Goal: Answer question/provide support: Share knowledge or assist other users

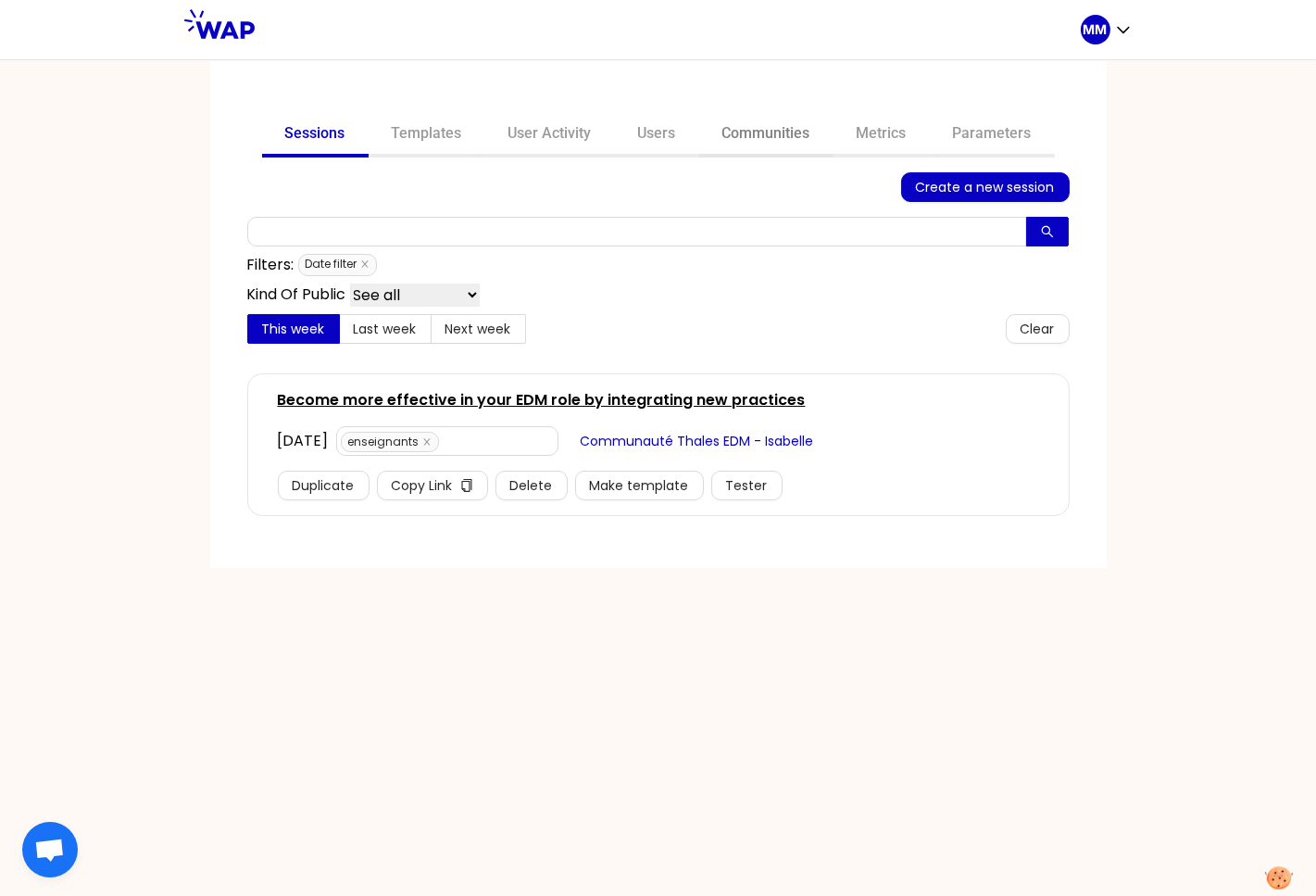
click at [774, 133] on link "Communities" at bounding box center [766, 136] width 134 height 45
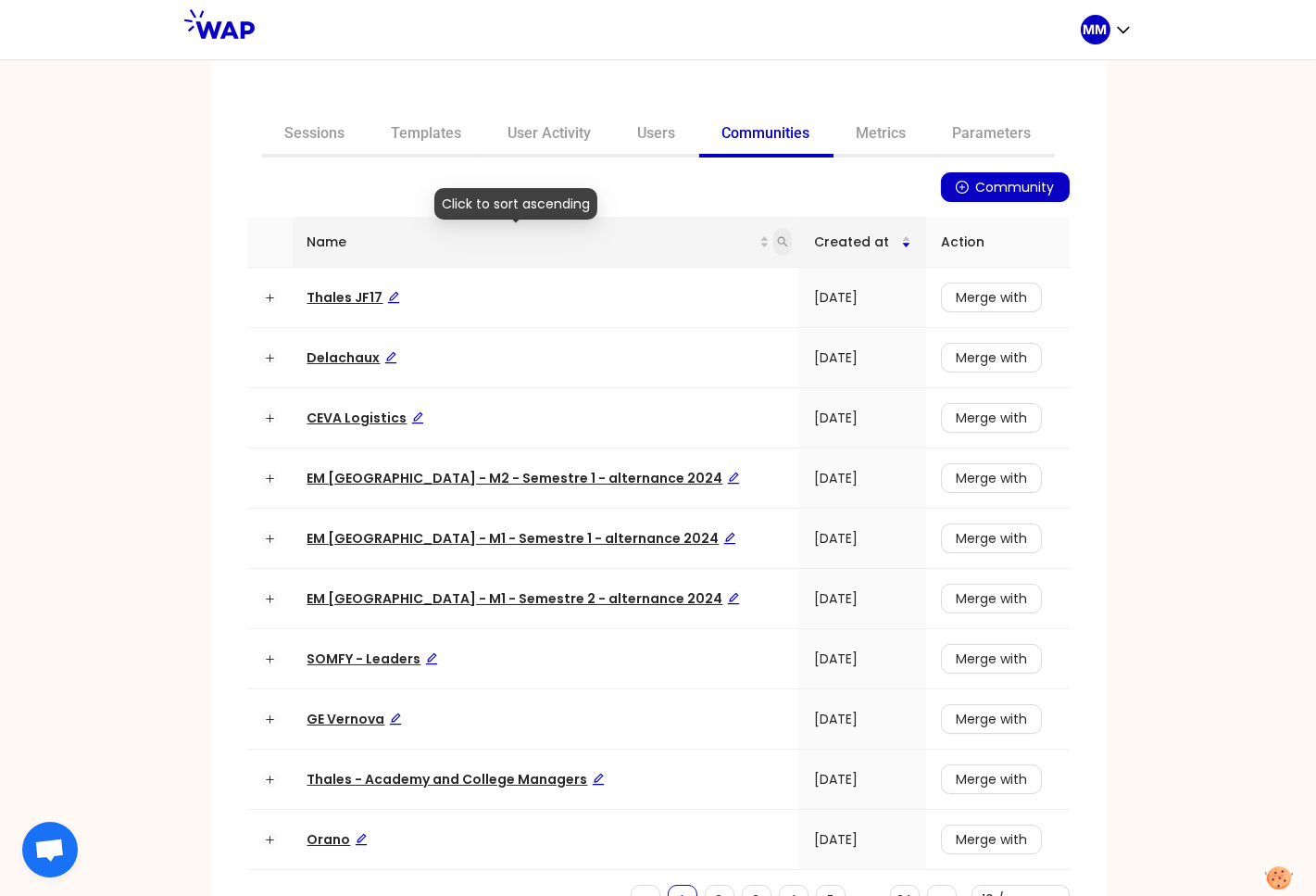
click at [777, 236] on icon "search" at bounding box center [782, 241] width 11 height 11
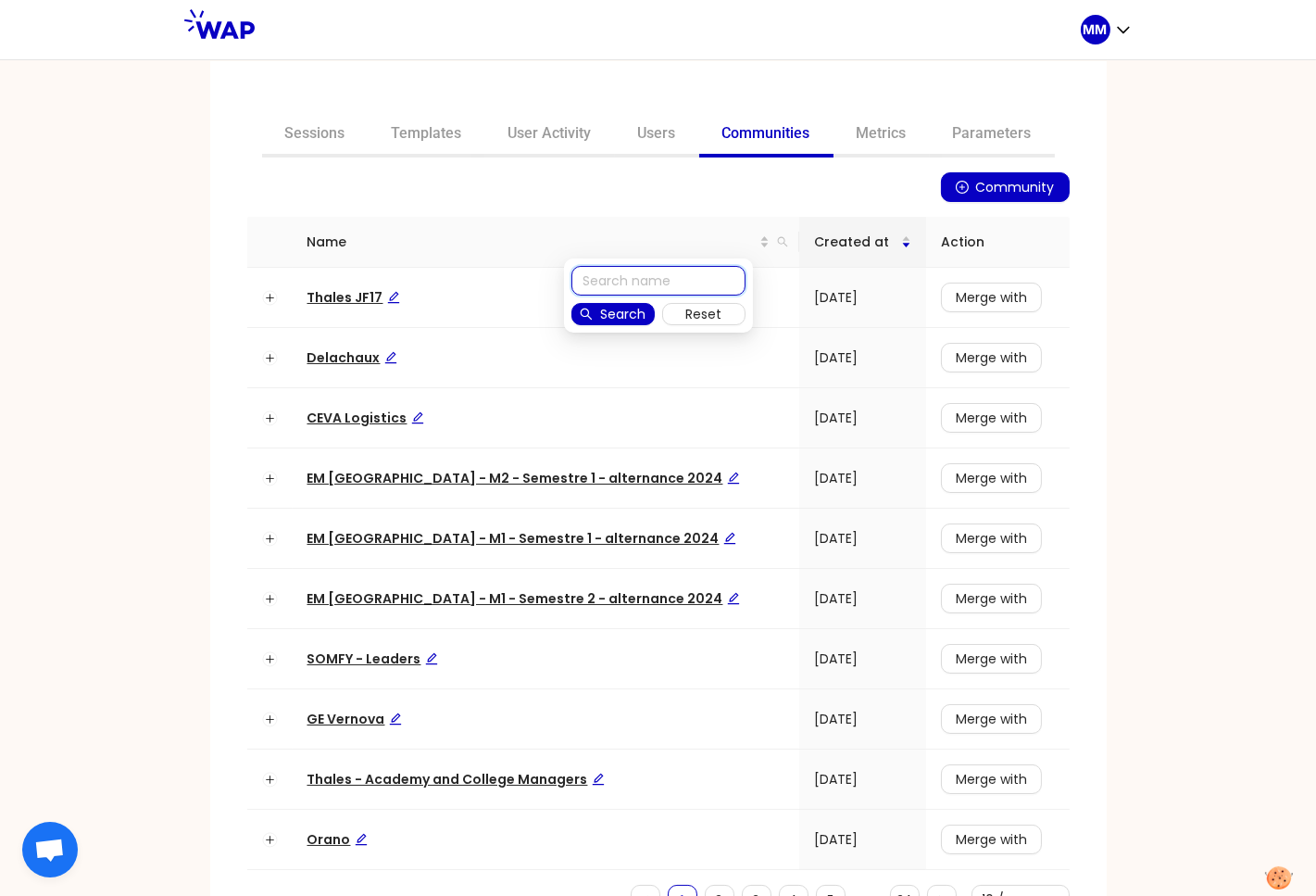
click at [643, 282] on input "text" at bounding box center [658, 280] width 174 height 29
type input "rexe"
click at [622, 311] on span "Search" at bounding box center [622, 314] width 45 height 21
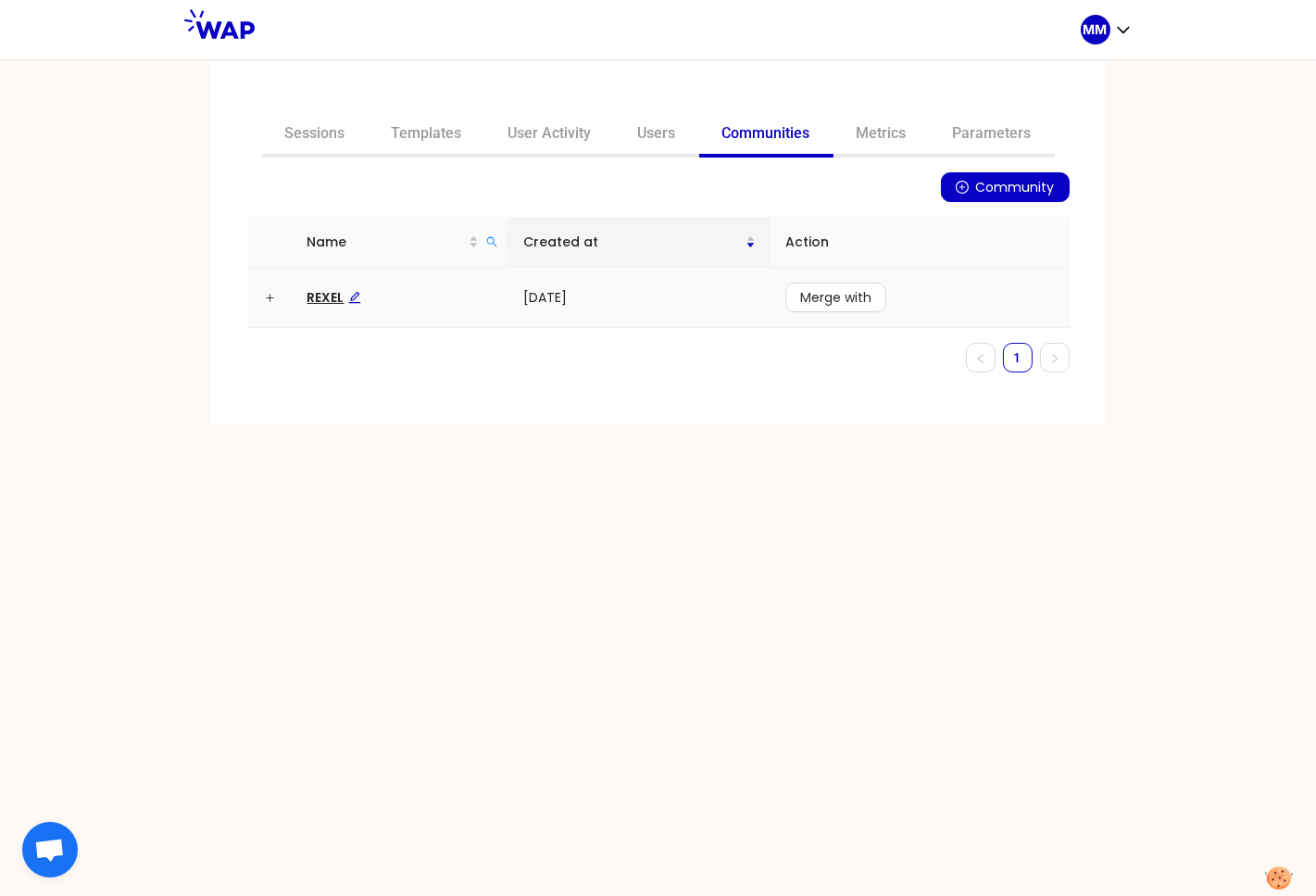
click at [325, 295] on span "REXEL" at bounding box center [334, 297] width 54 height 19
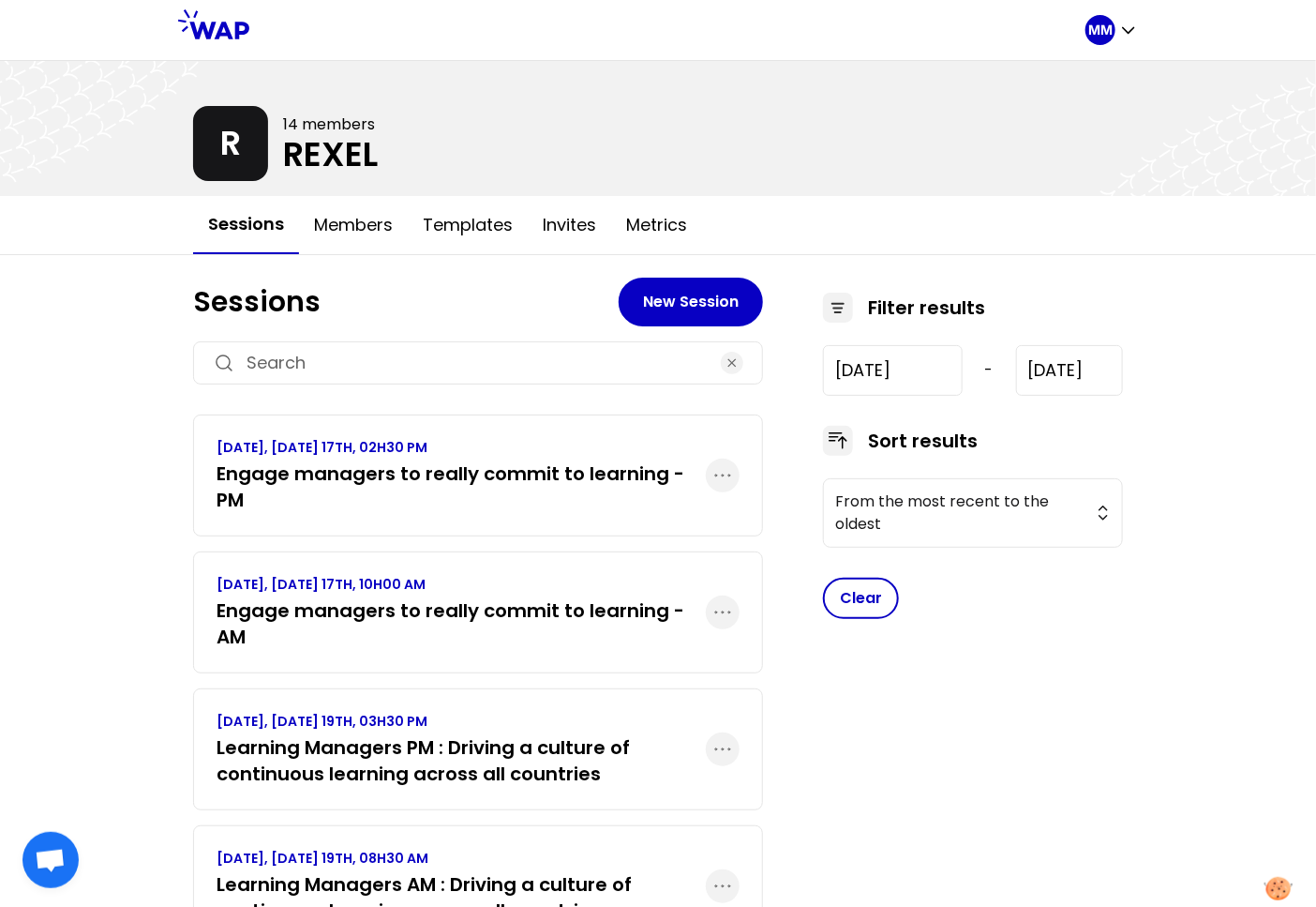
click at [449, 613] on h3 "Engage managers to really commit to learning - AM" at bounding box center [461, 623] width 489 height 52
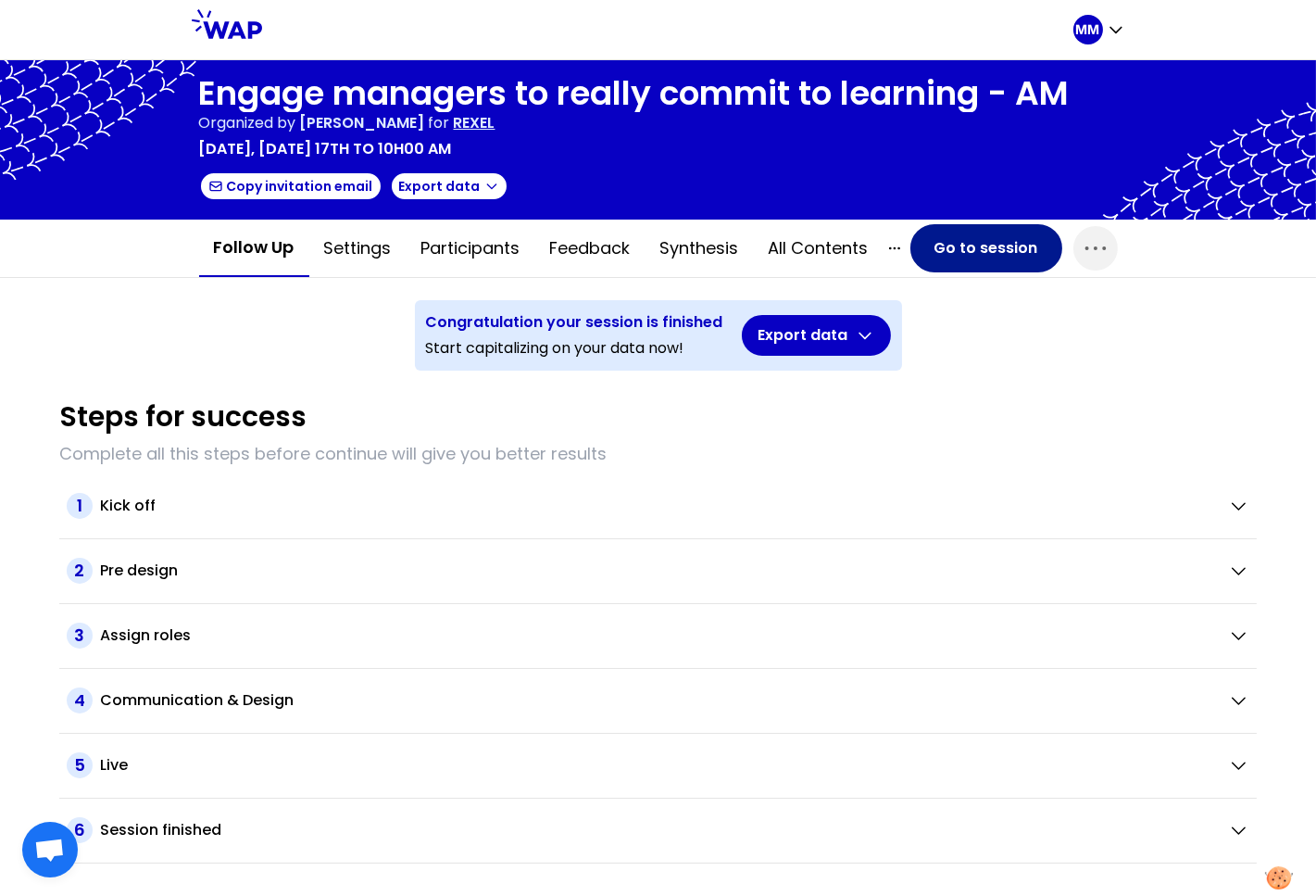
click at [915, 244] on button "Go to session" at bounding box center [986, 247] width 151 height 48
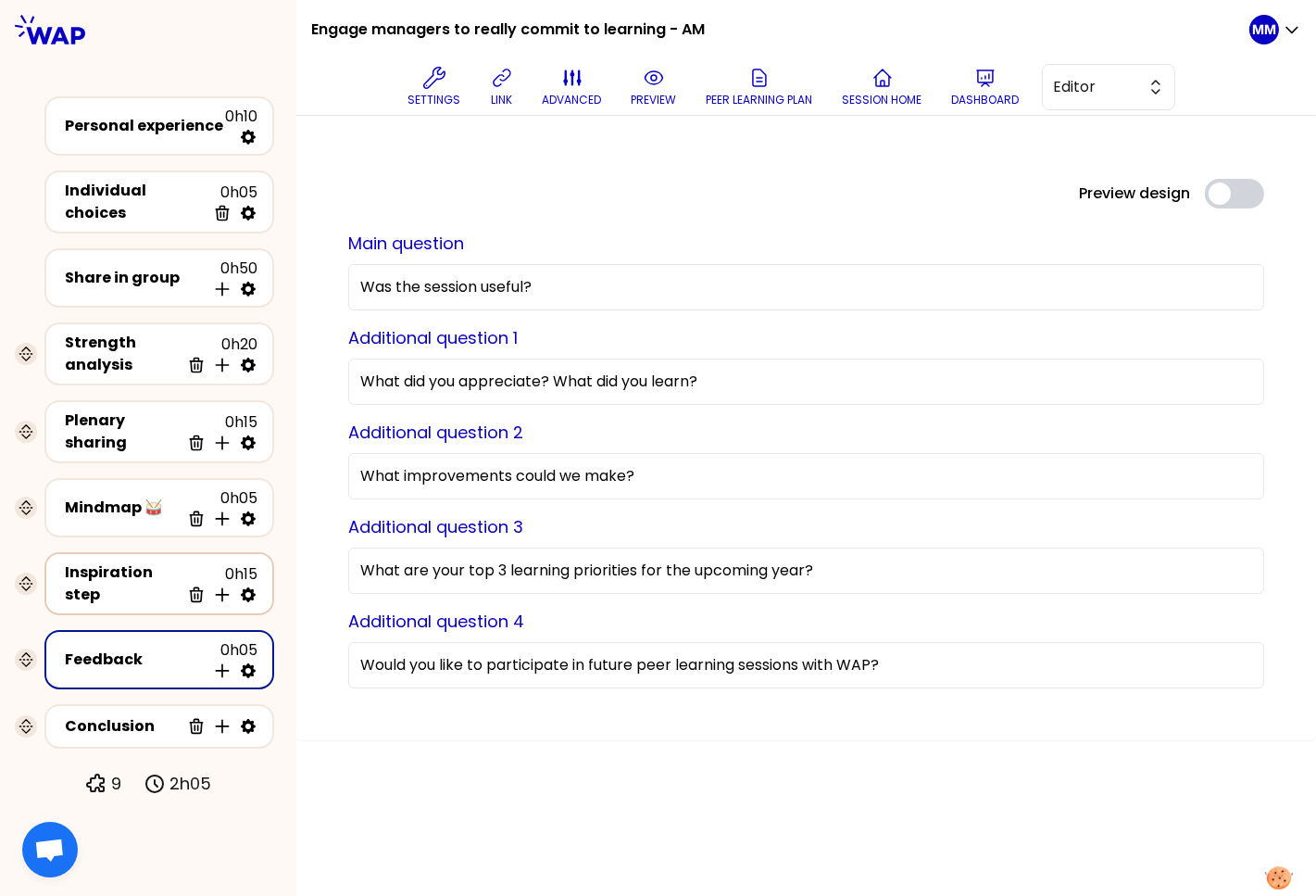
click at [137, 569] on div "Inspiration step" at bounding box center [122, 583] width 115 height 45
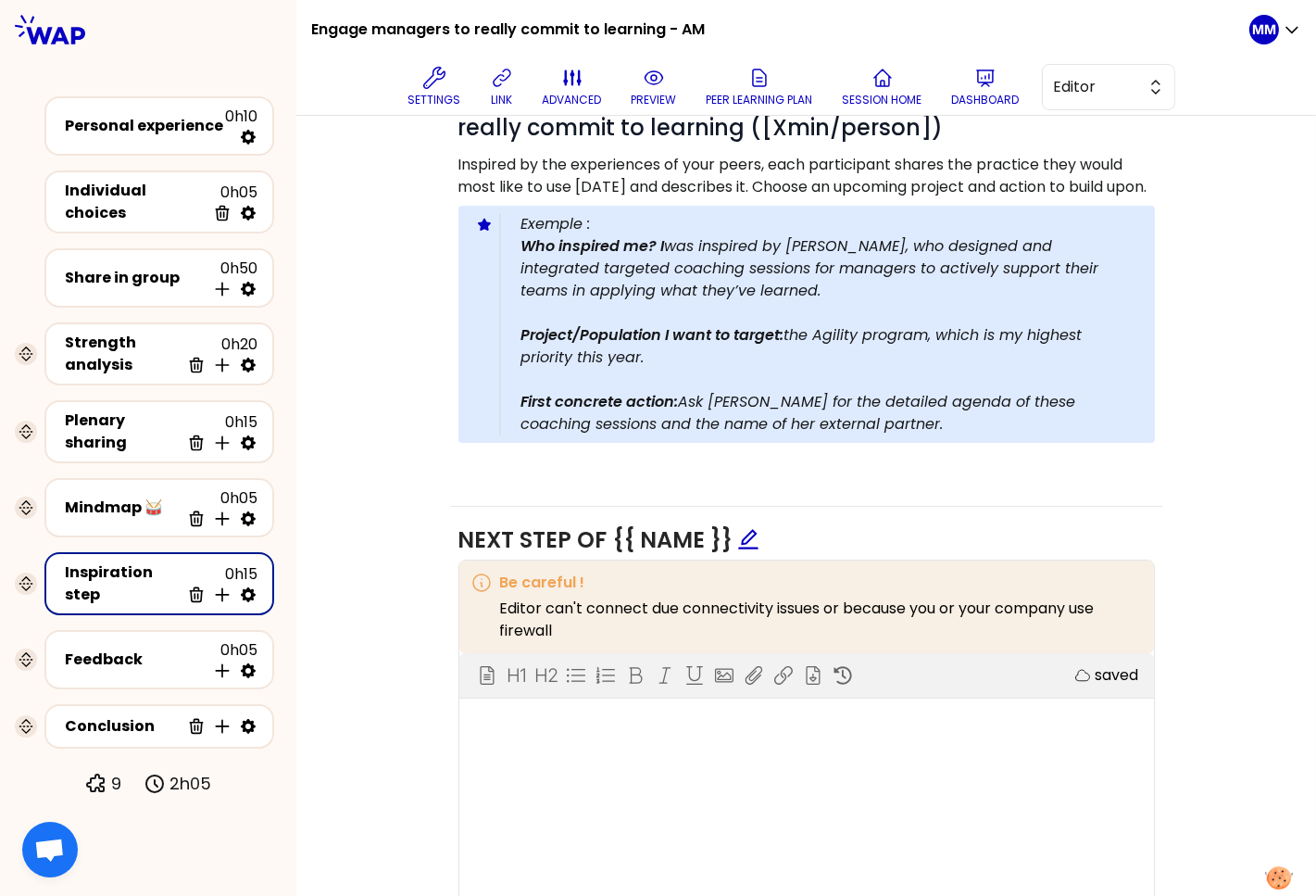
scroll to position [393, 0]
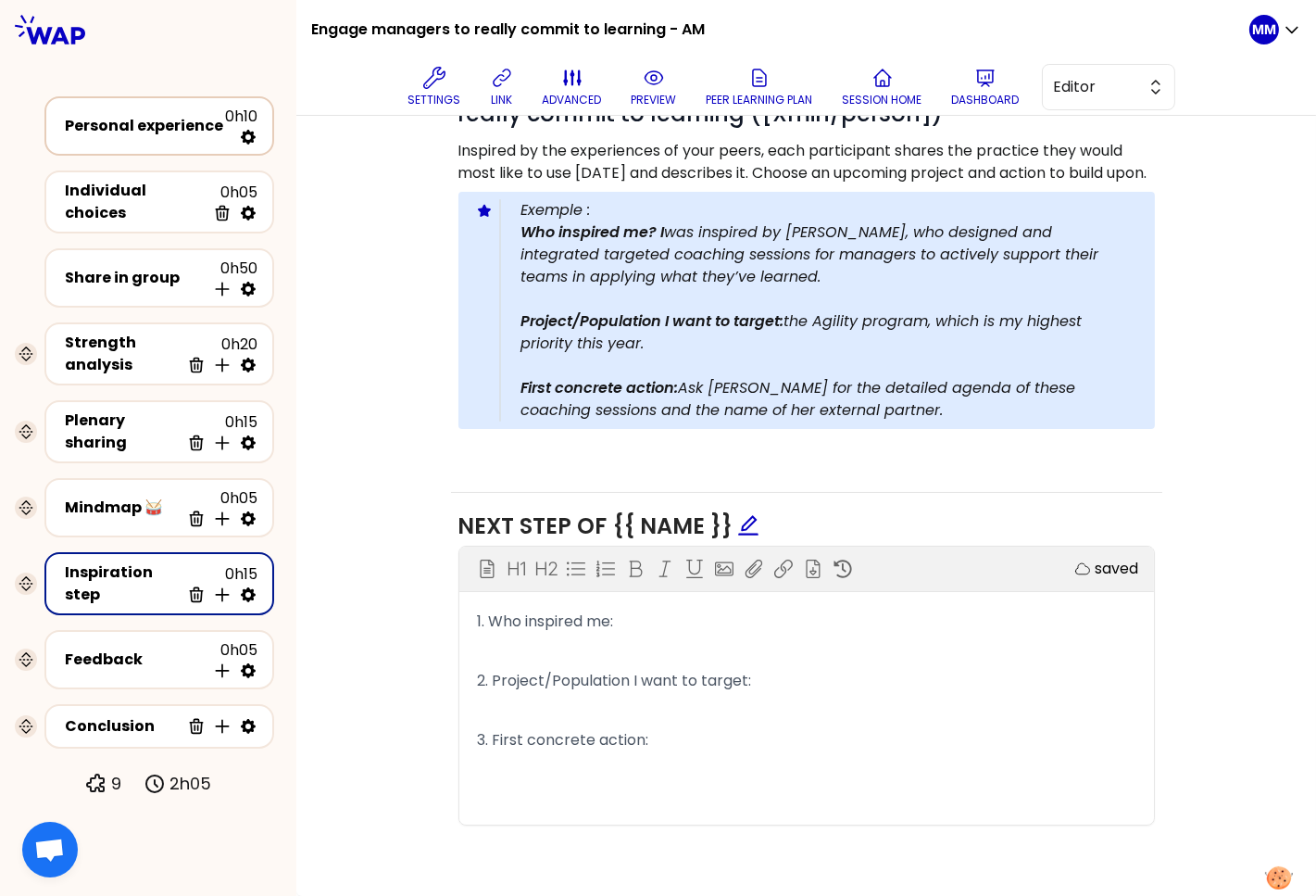
click at [114, 127] on div "Personal experience" at bounding box center [145, 126] width 160 height 22
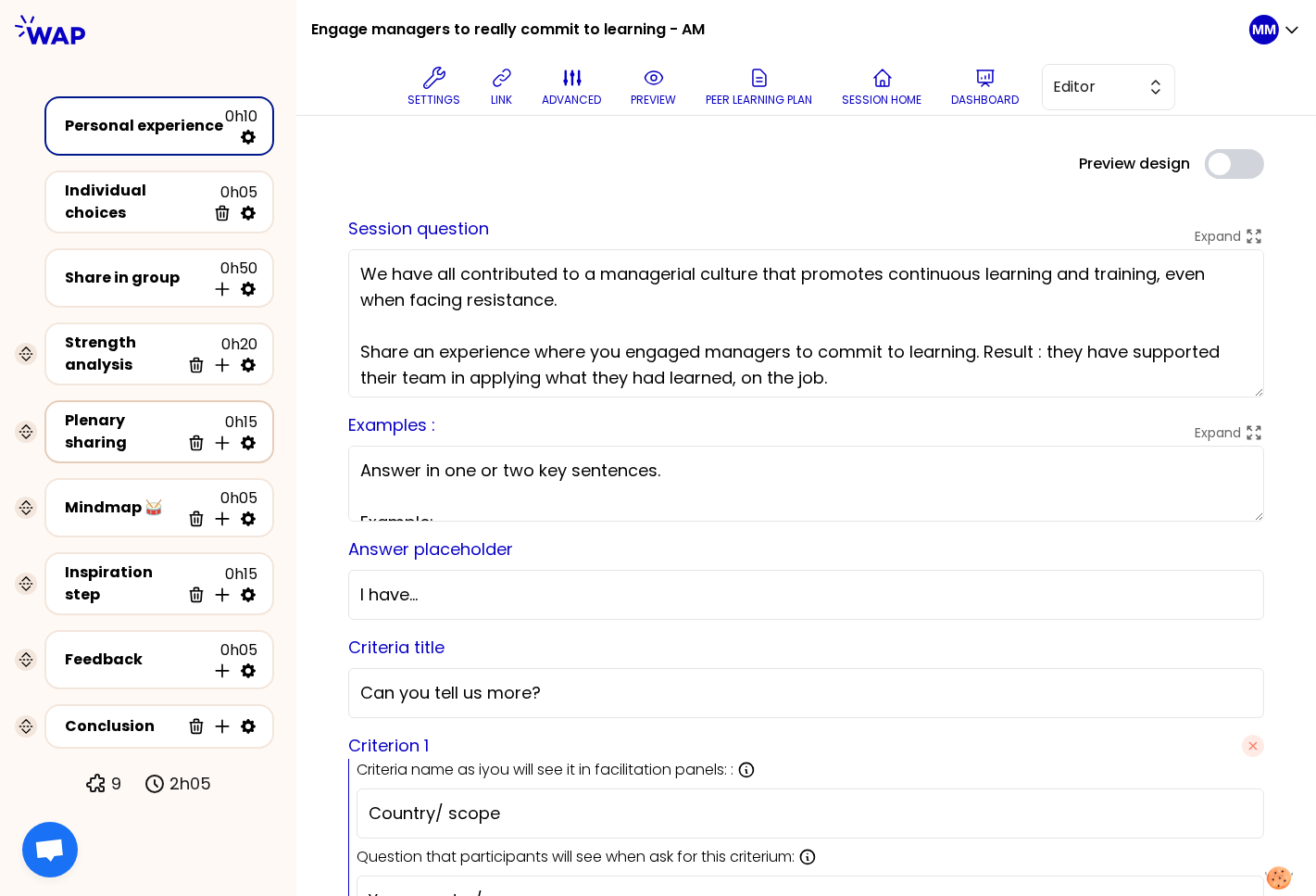
click at [104, 436] on div "Plenary sharing" at bounding box center [122, 432] width 115 height 45
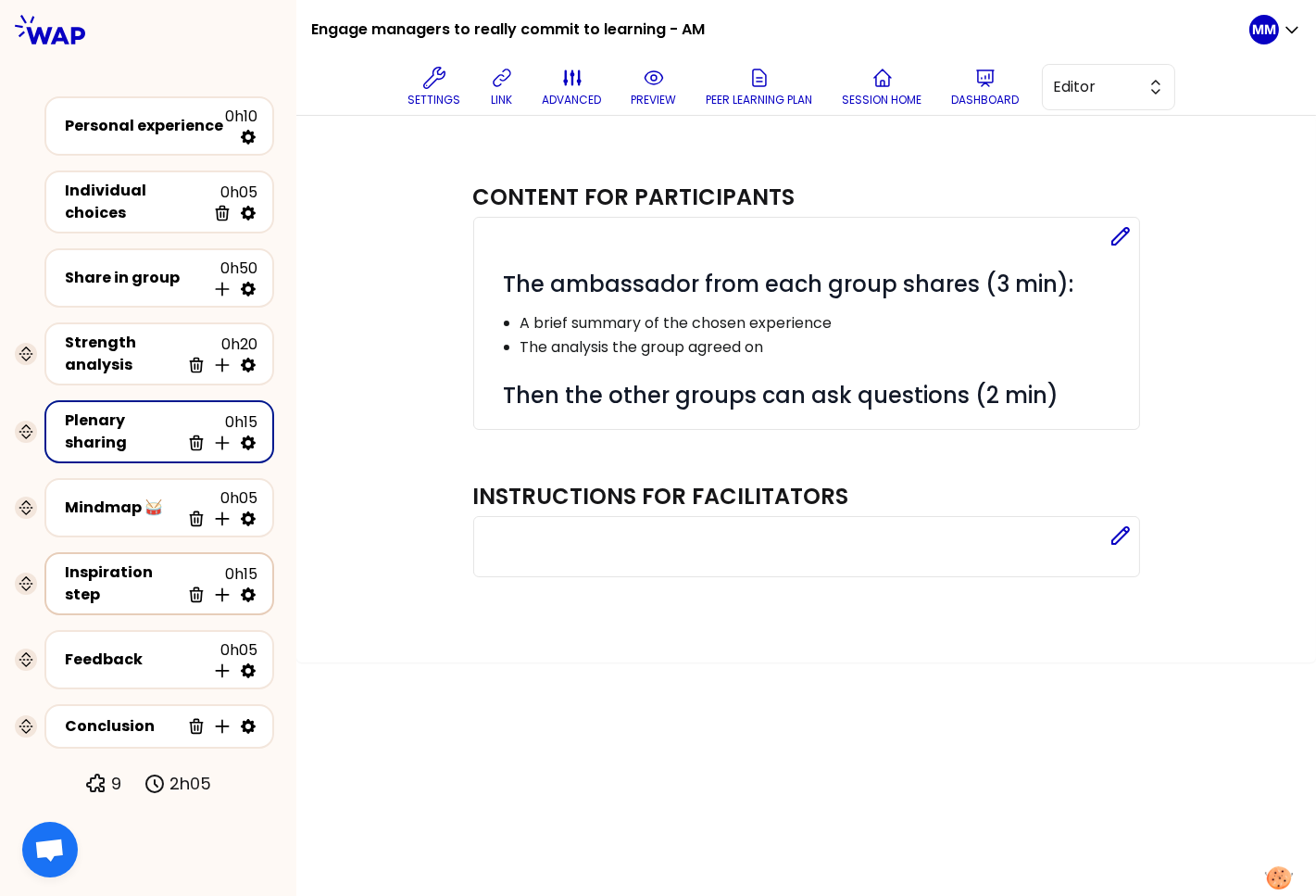
drag, startPoint x: 106, startPoint y: 561, endPoint x: 126, endPoint y: 561, distance: 20.0
click at [106, 561] on div "Inspiration step" at bounding box center [122, 583] width 115 height 45
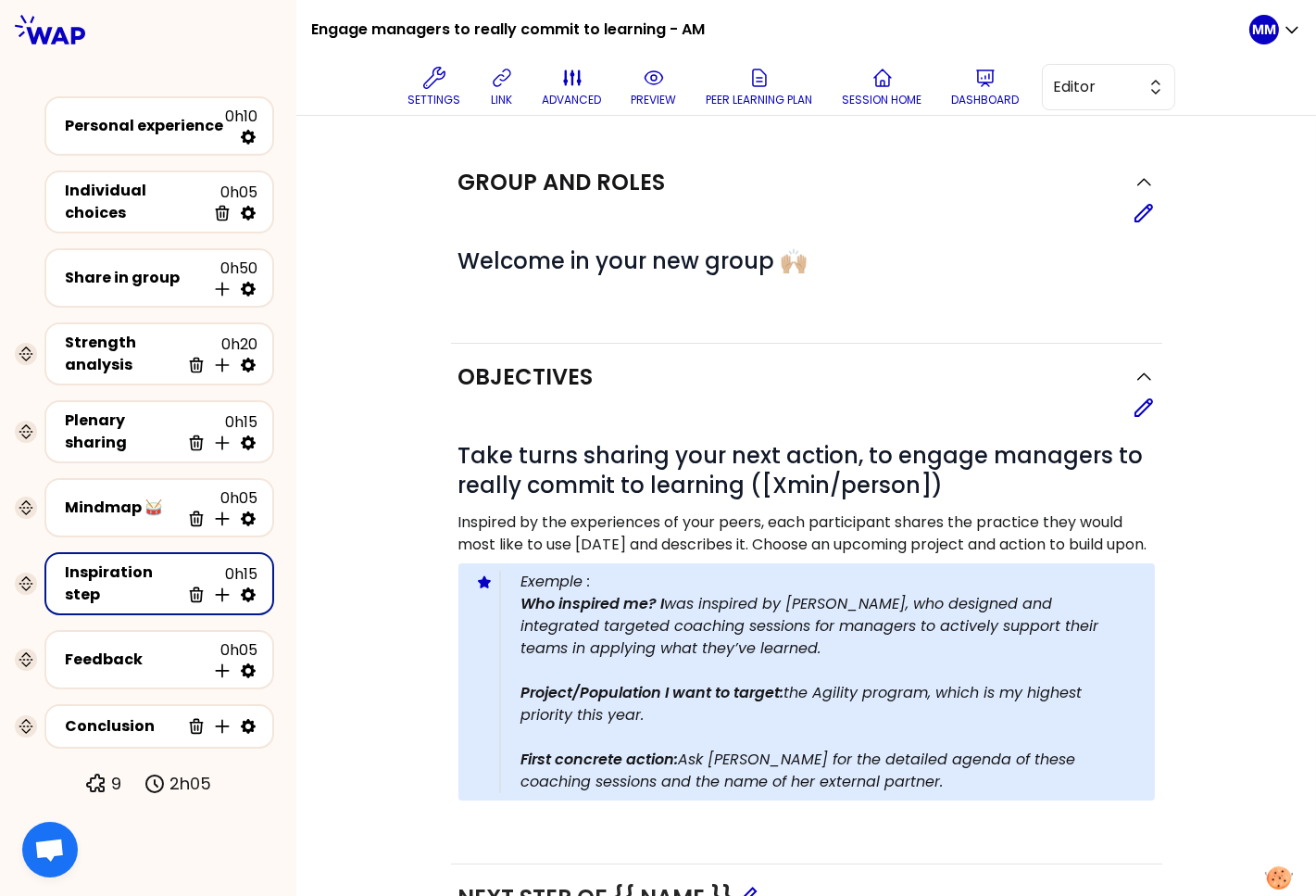
scroll to position [393, 0]
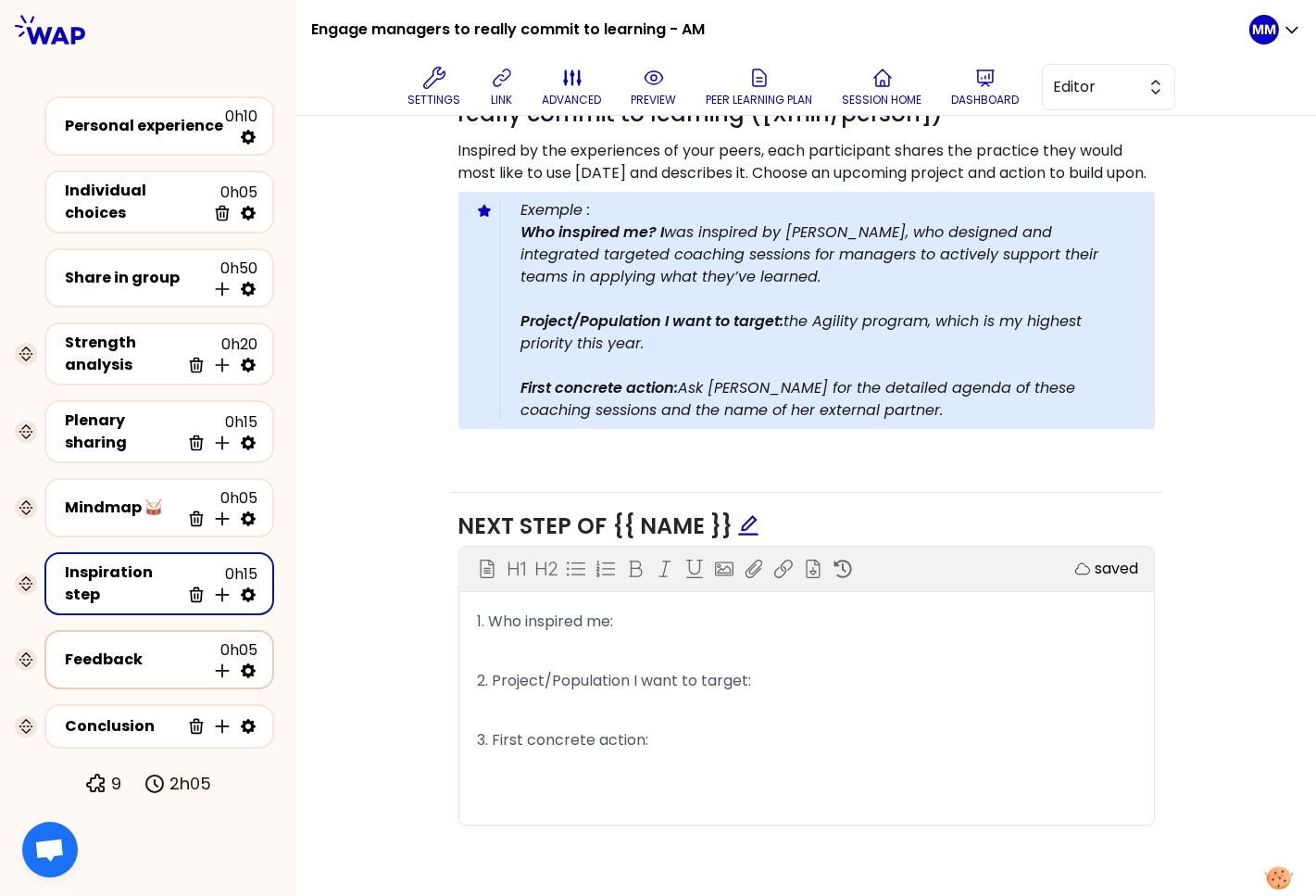
click at [134, 649] on div "Feedback" at bounding box center [135, 660] width 141 height 22
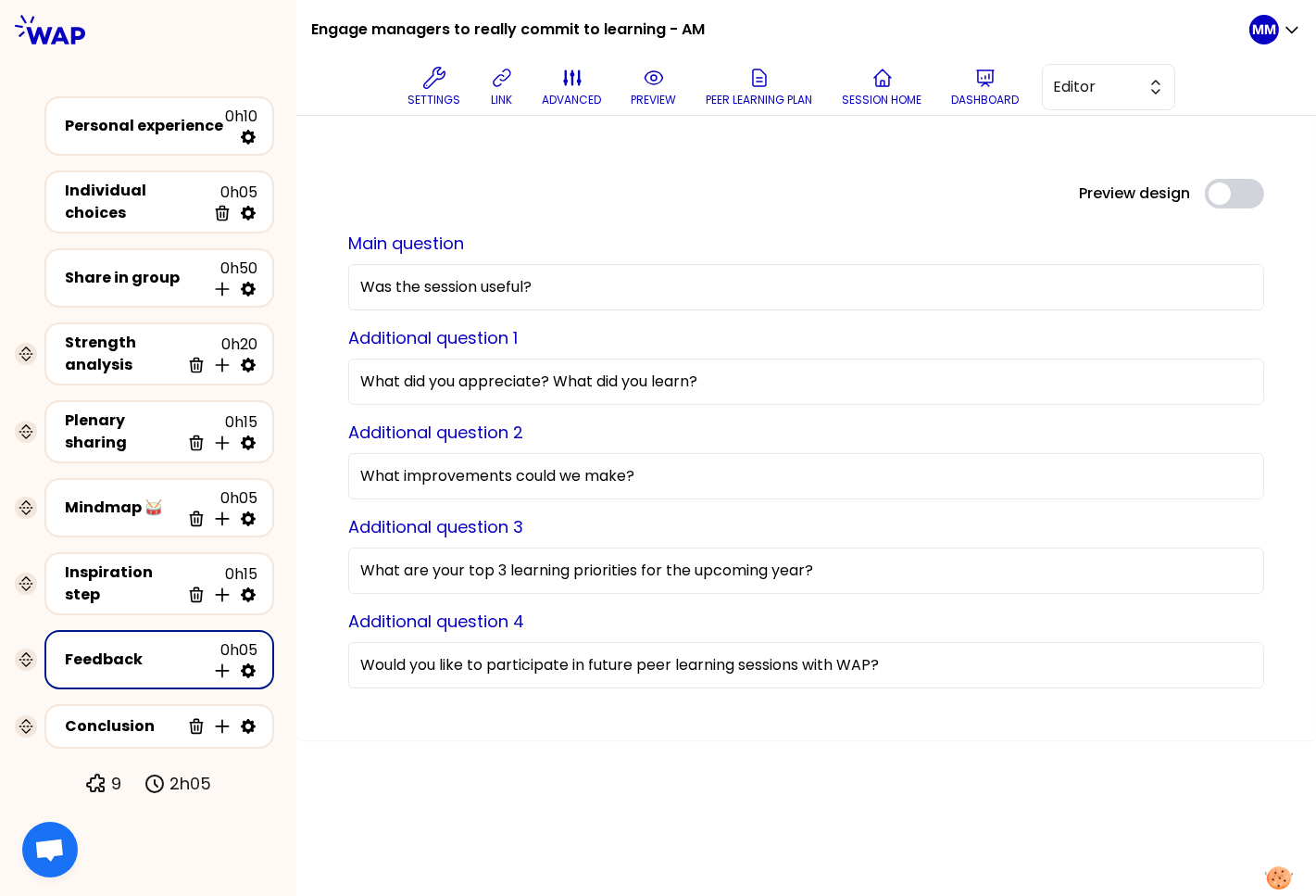
drag, startPoint x: 446, startPoint y: 203, endPoint x: 561, endPoint y: 179, distance: 117.5
click at [446, 203] on div "Preview design Use setting" at bounding box center [806, 193] width 946 height 29
drag, startPoint x: 1128, startPoint y: 89, endPoint x: 1120, endPoint y: 101, distance: 14.4
click at [1128, 89] on span "Editor" at bounding box center [1095, 87] width 83 height 22
click at [1091, 159] on span "Facilitator" at bounding box center [1120, 162] width 80 height 22
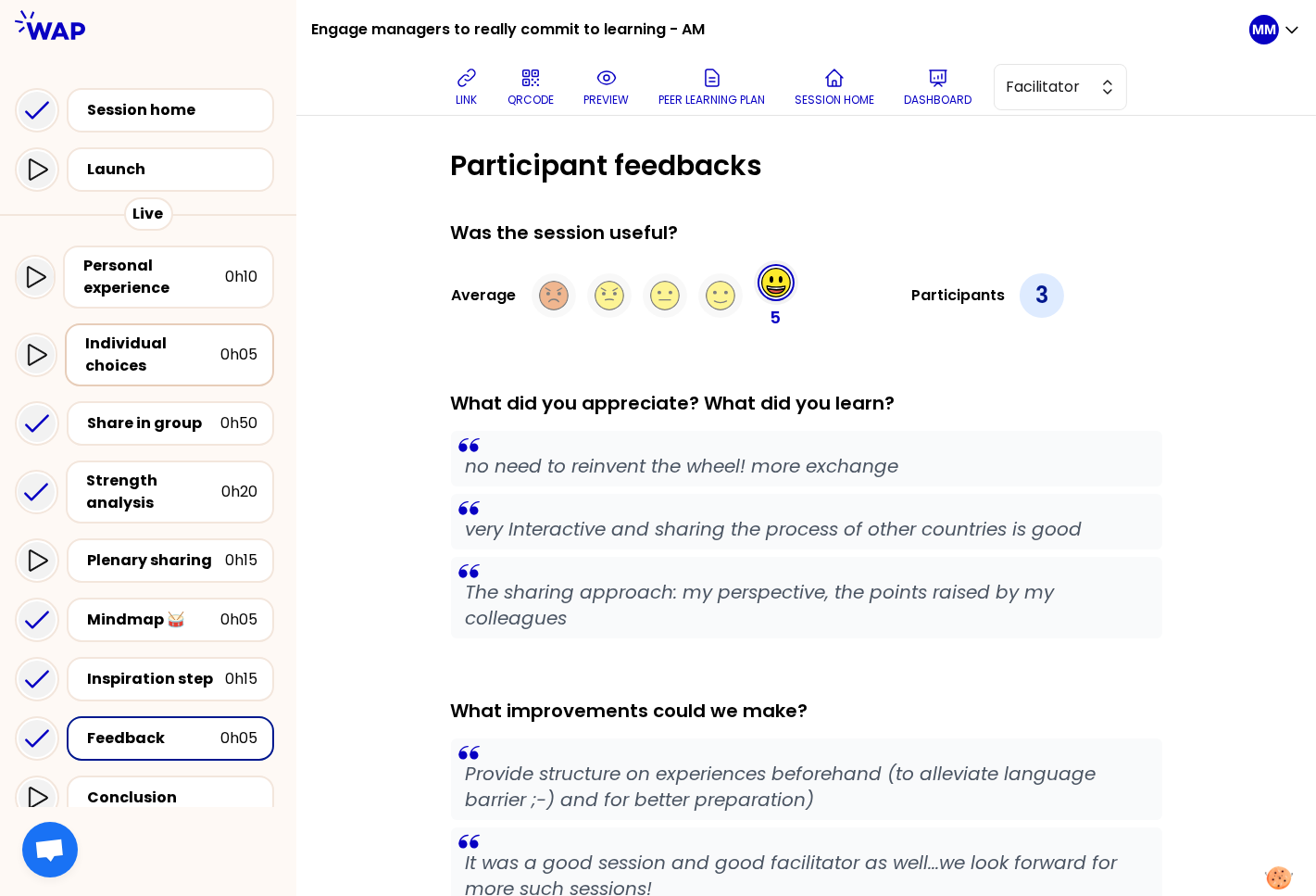
click at [178, 344] on div "Individual choices" at bounding box center [152, 355] width 135 height 45
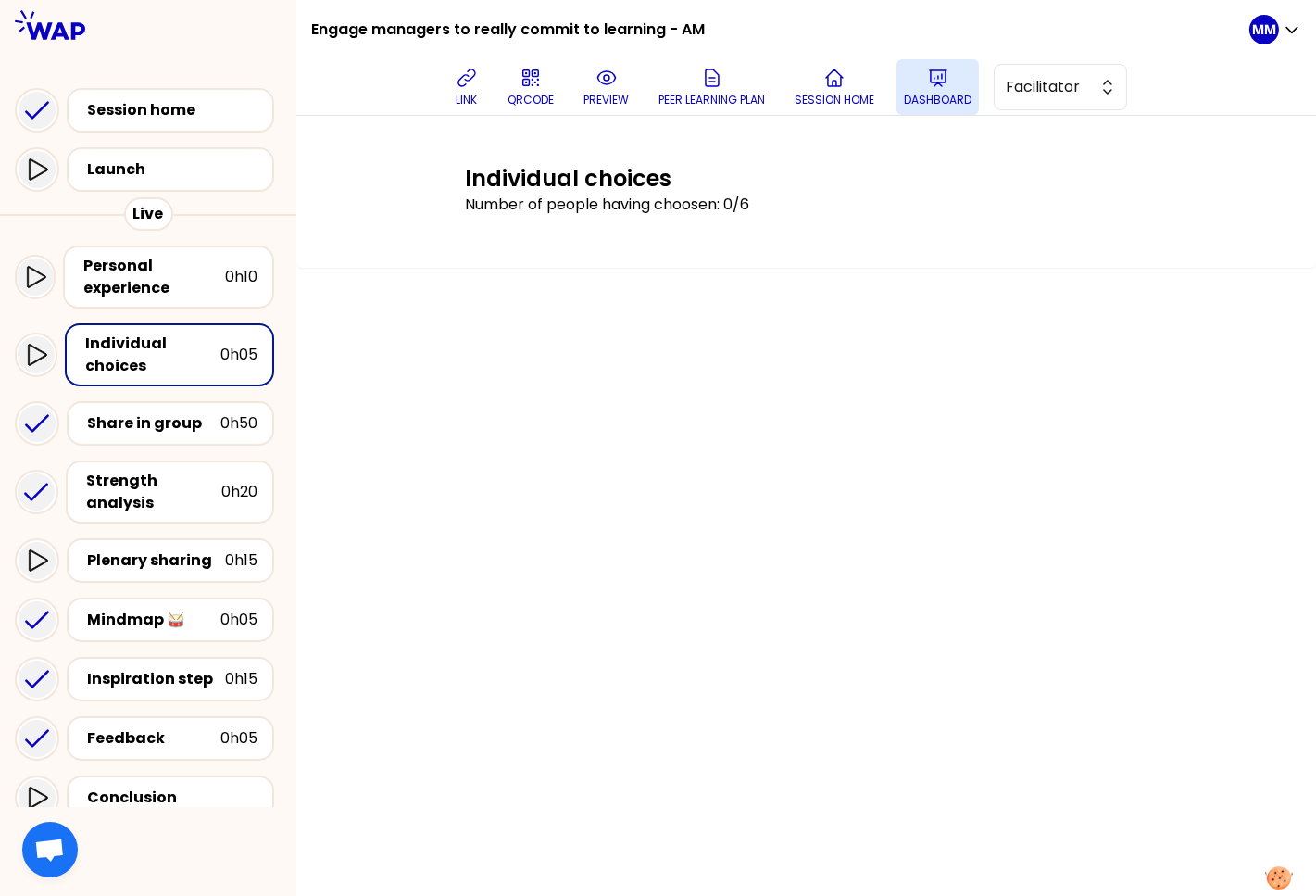
click at [959, 88] on button "Dashboard" at bounding box center [938, 87] width 82 height 56
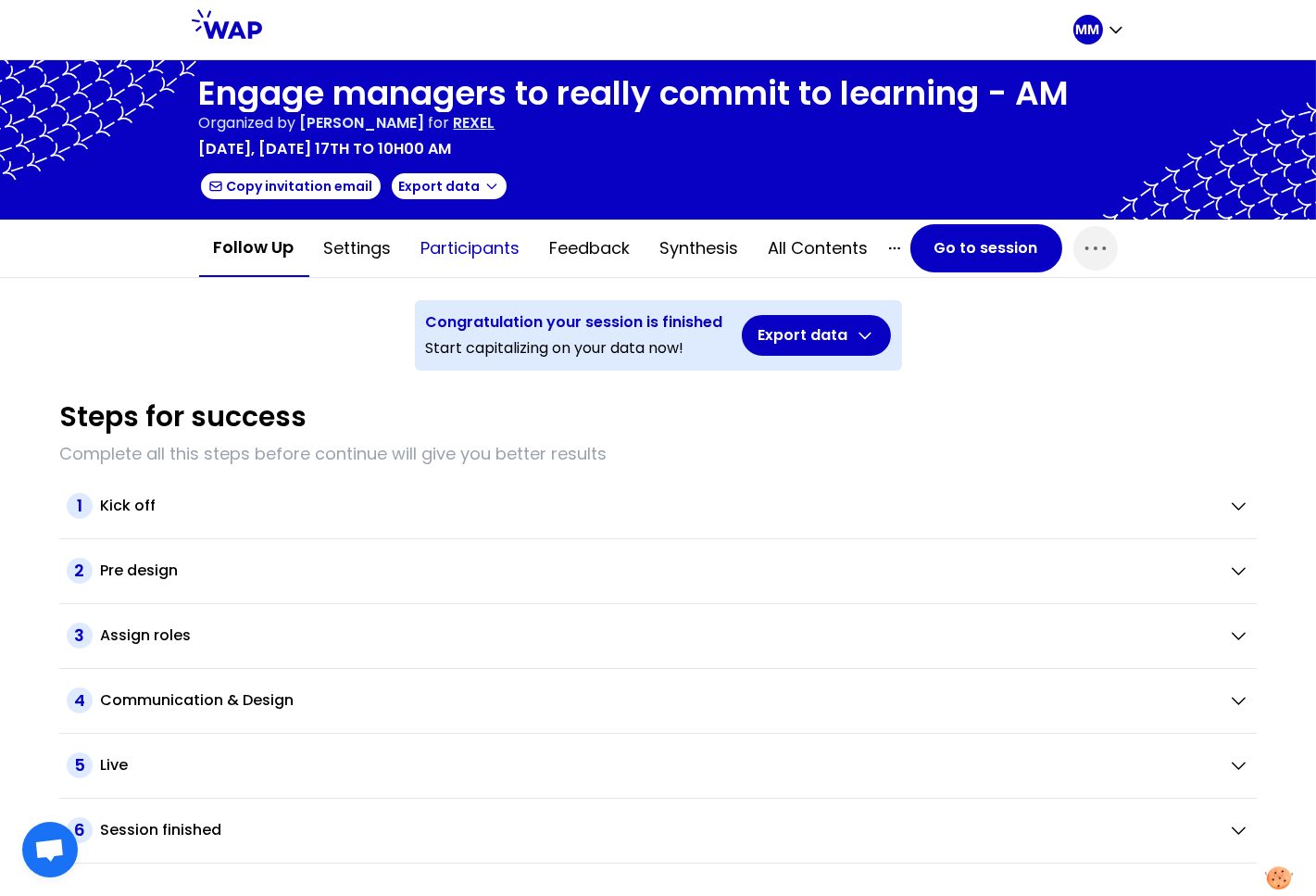
click at [483, 246] on button "Participants" at bounding box center [471, 248] width 129 height 56
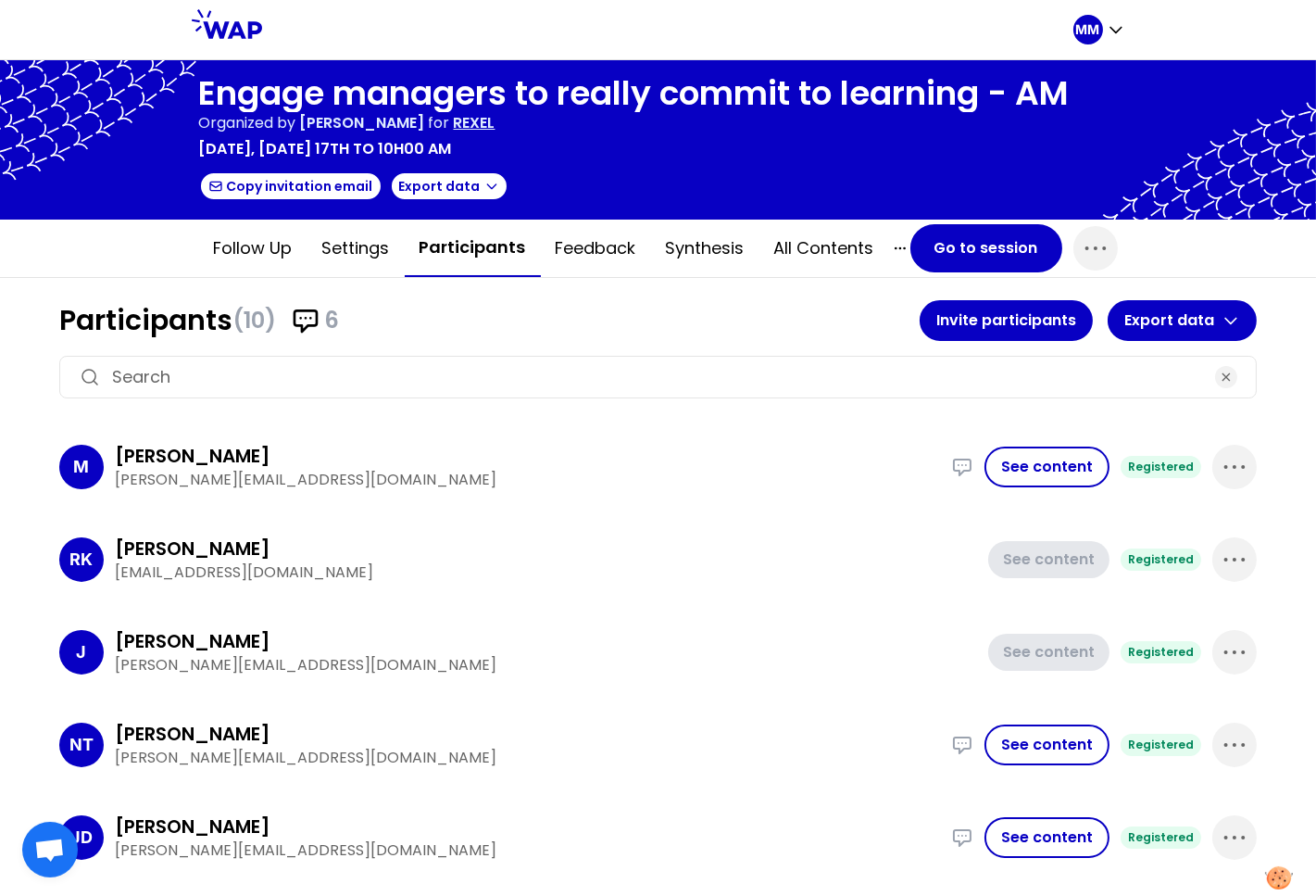
click at [632, 364] on input at bounding box center [658, 377] width 1092 height 26
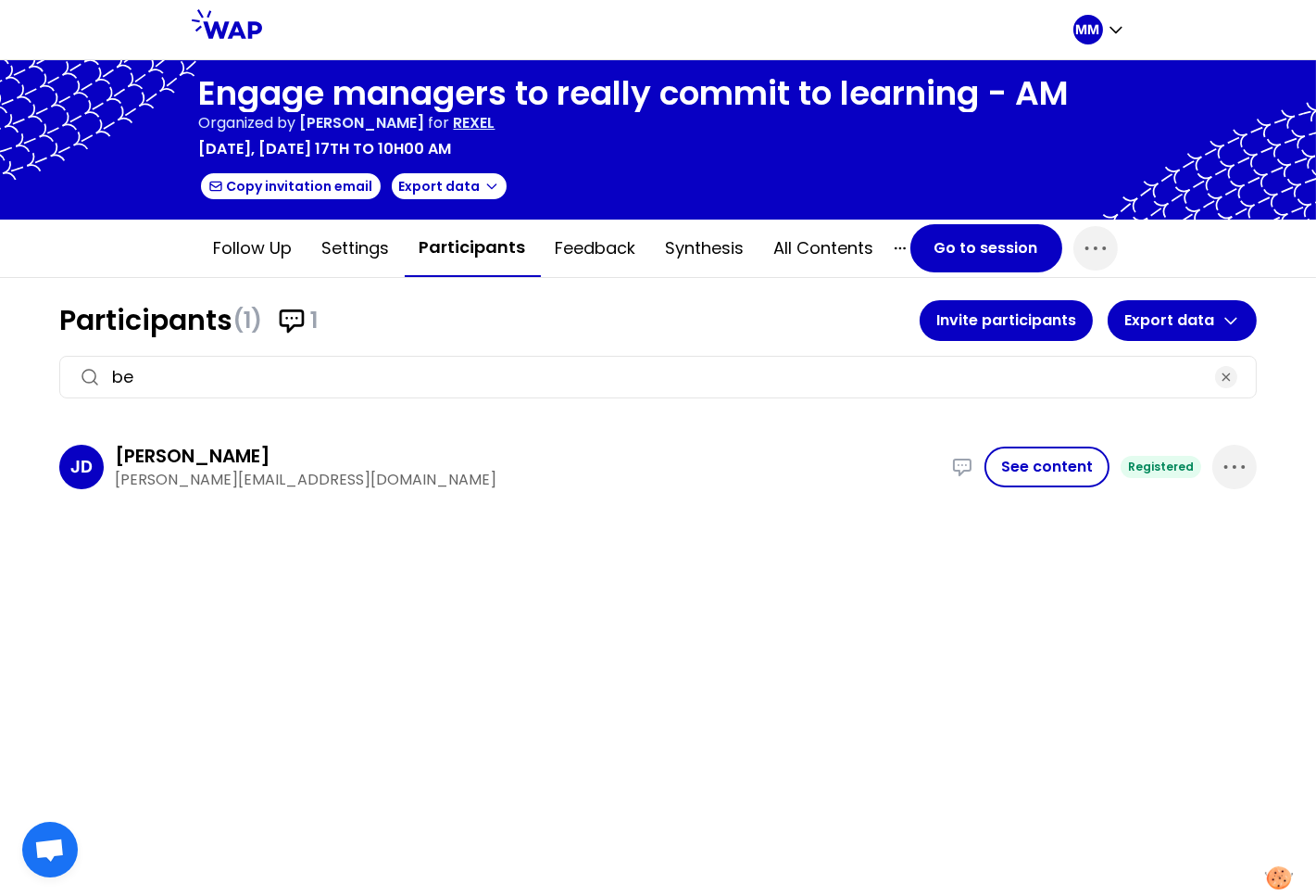
type input "b"
type input "mag"
click at [495, 124] on p "REXEL" at bounding box center [475, 123] width 42 height 22
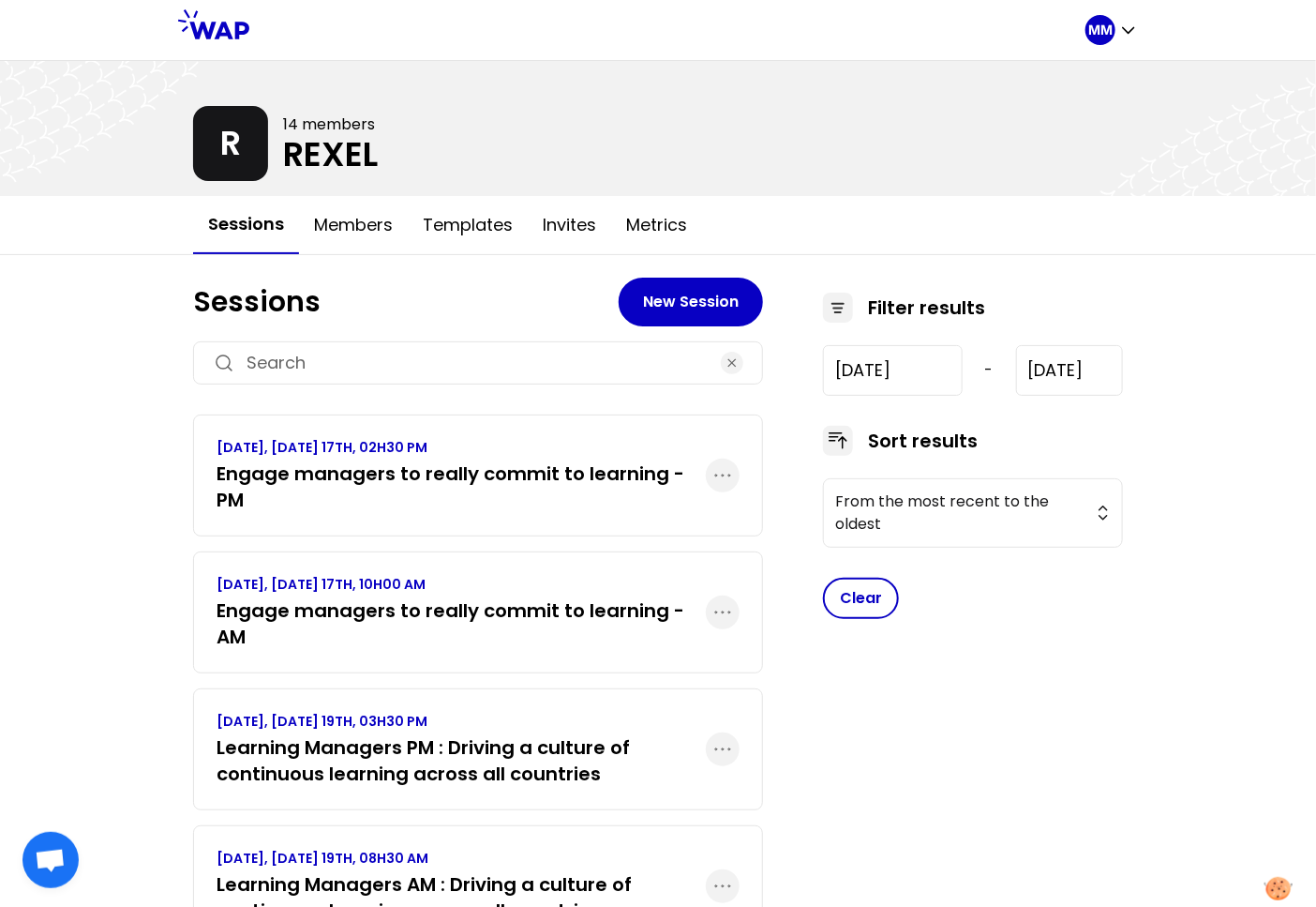
scroll to position [98, 0]
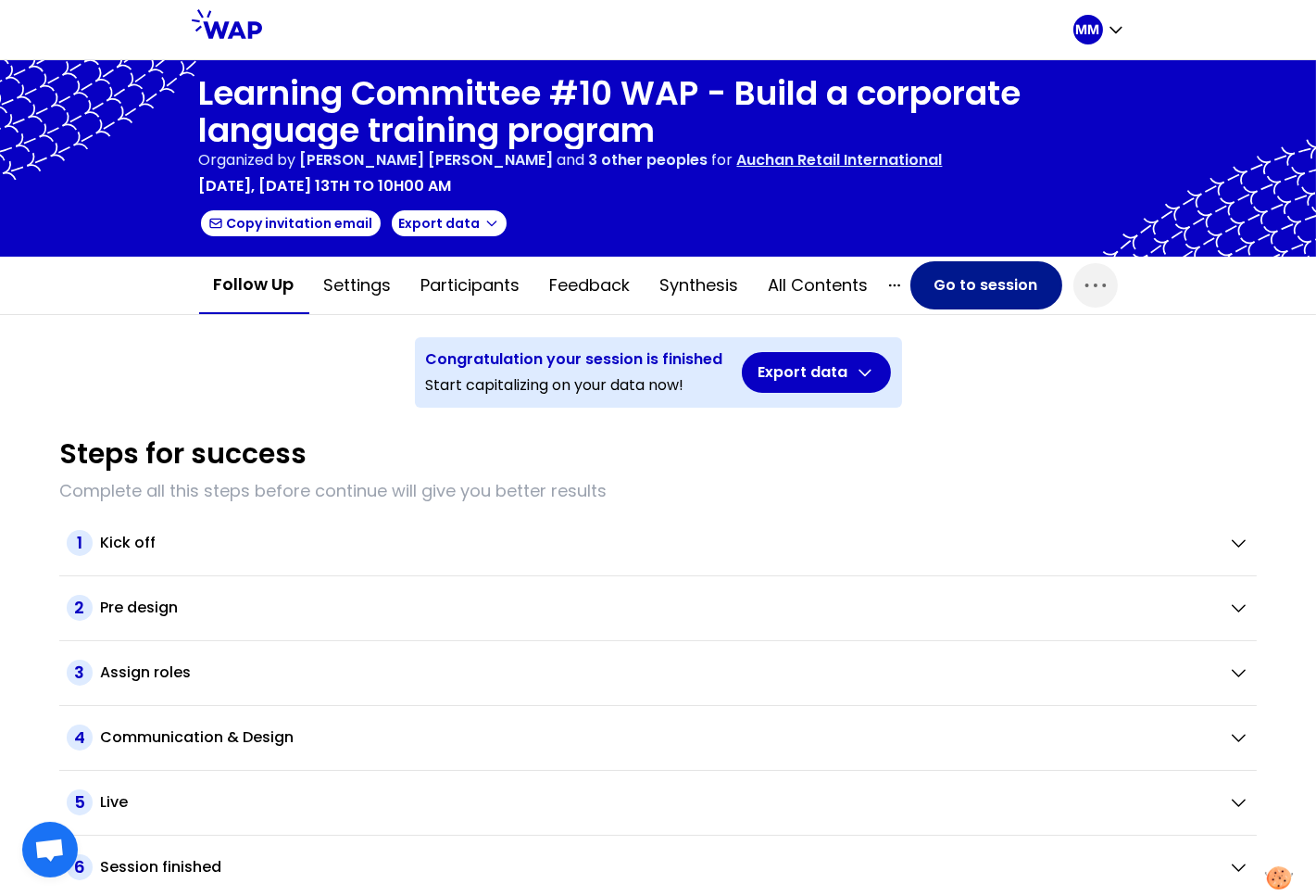
click at [962, 294] on button "Go to session" at bounding box center [986, 284] width 151 height 48
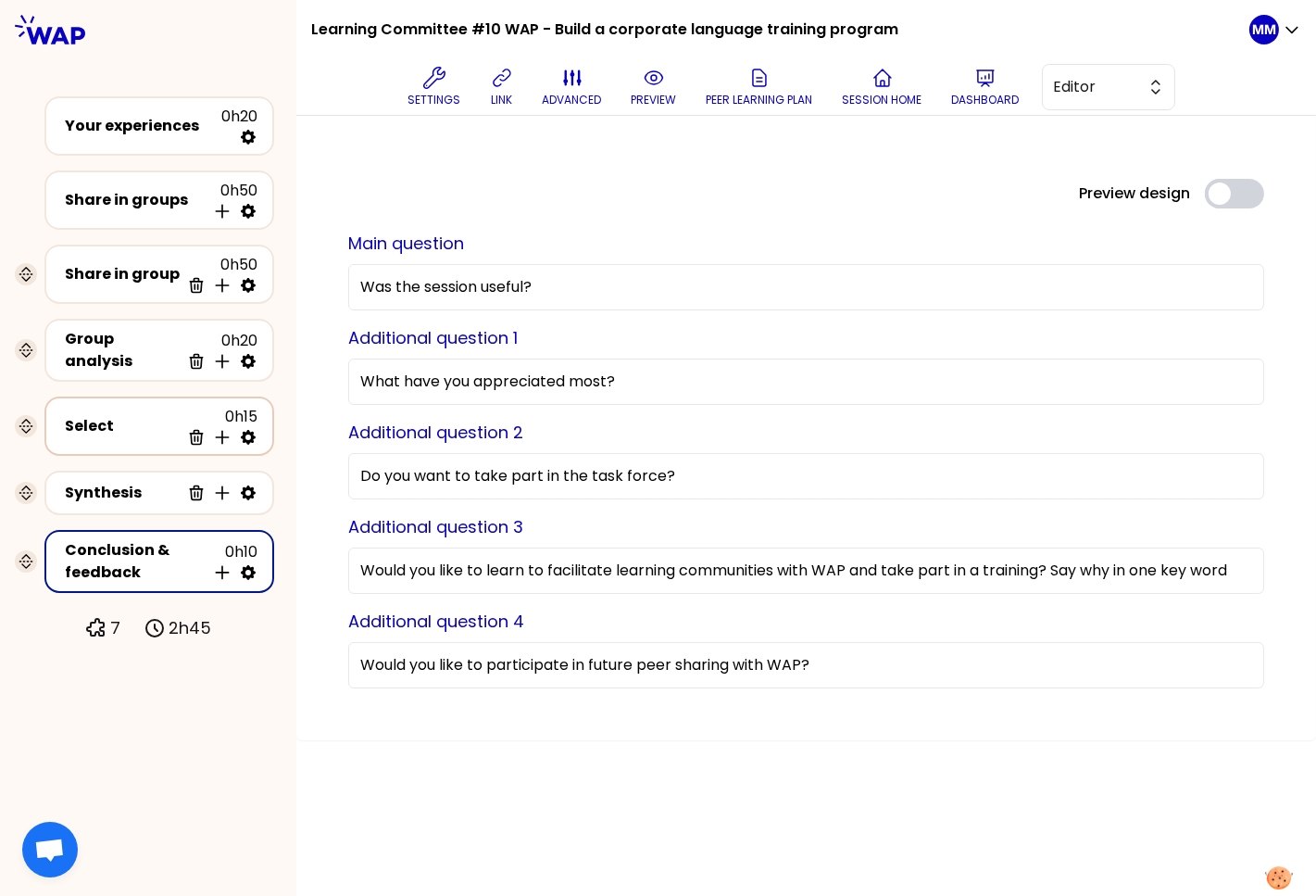
click at [106, 415] on div "Select" at bounding box center [122, 426] width 115 height 22
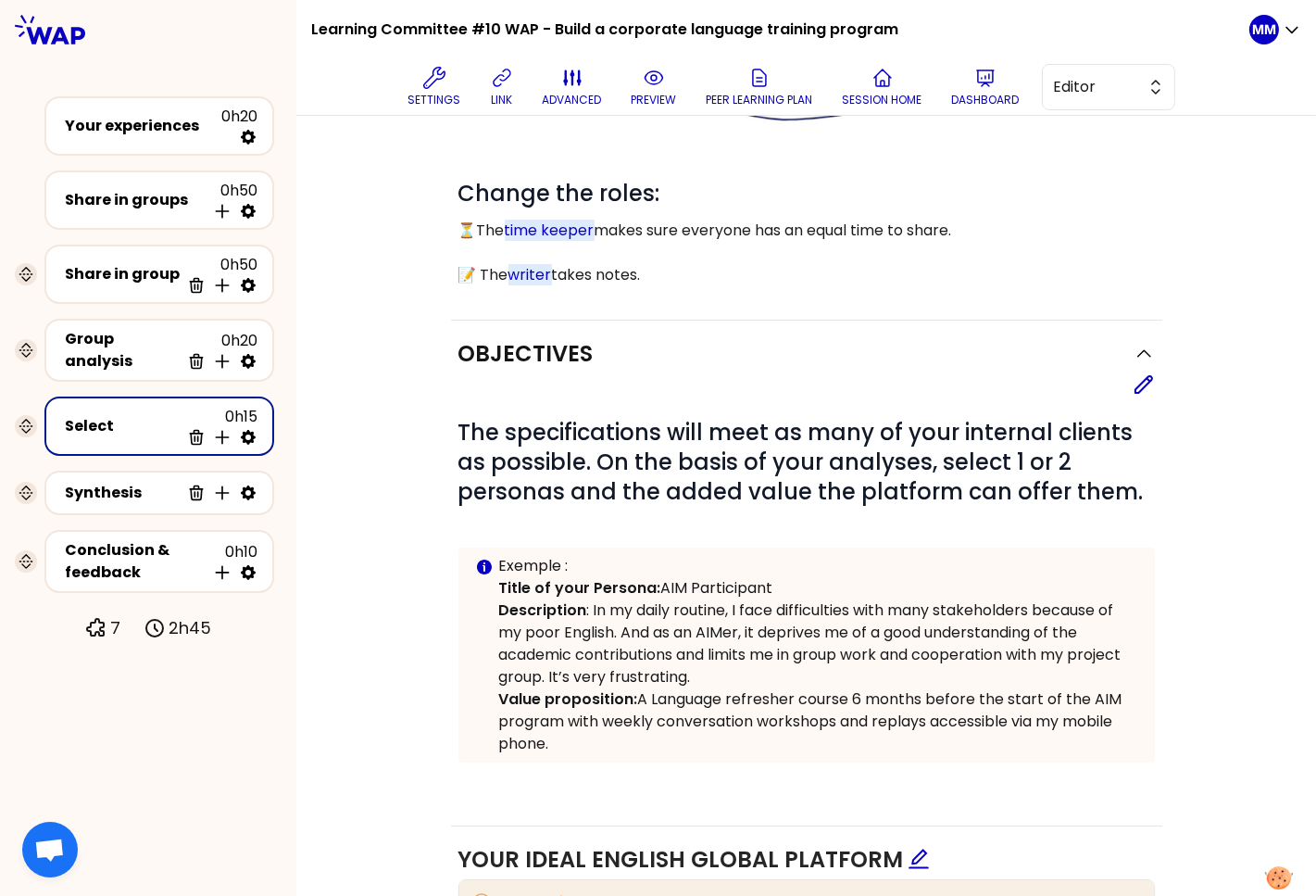
scroll to position [329, 0]
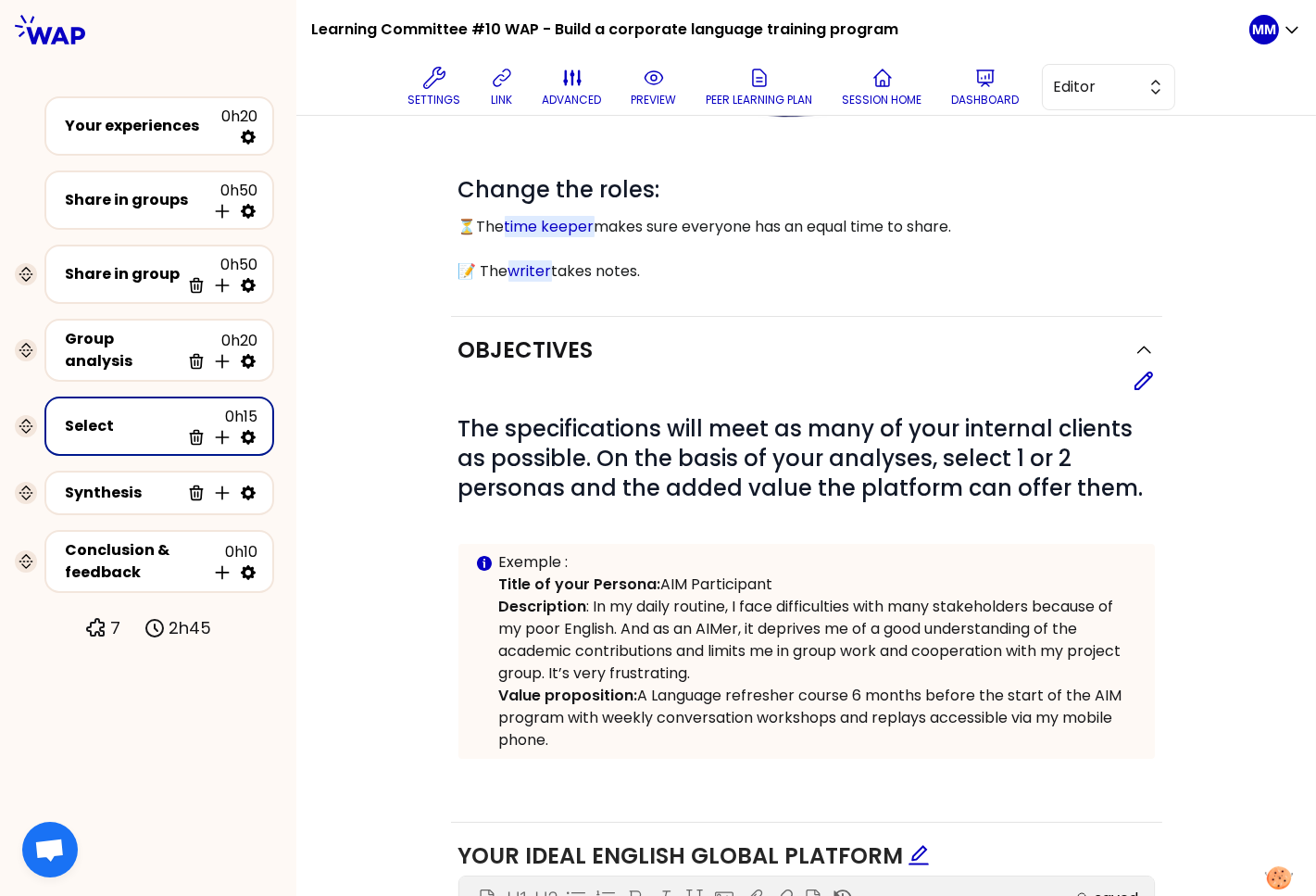
click at [741, 20] on h1 "Learning Committee #10 WAP - Build a corporate language training program" at bounding box center [605, 29] width 587 height 60
click at [741, 21] on h1 "Learning Committee #10 WAP - Build a corporate language training program" at bounding box center [605, 29] width 587 height 60
click at [336, 260] on div "Group and roles Edit # Continue to your group 🙌🏼 # Change the roles: ⏳The time …" at bounding box center [806, 779] width 946 height 1917
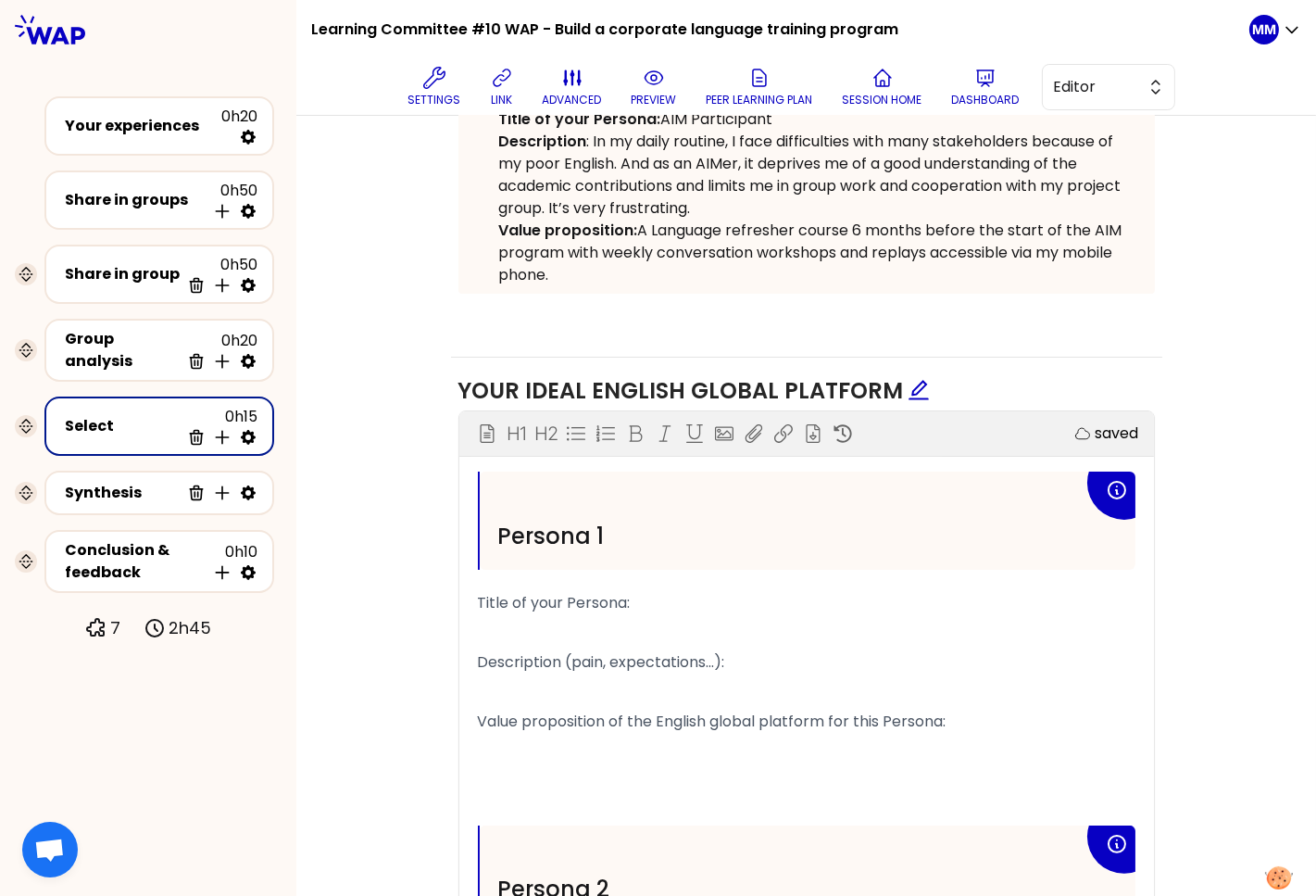
scroll to position [917, 0]
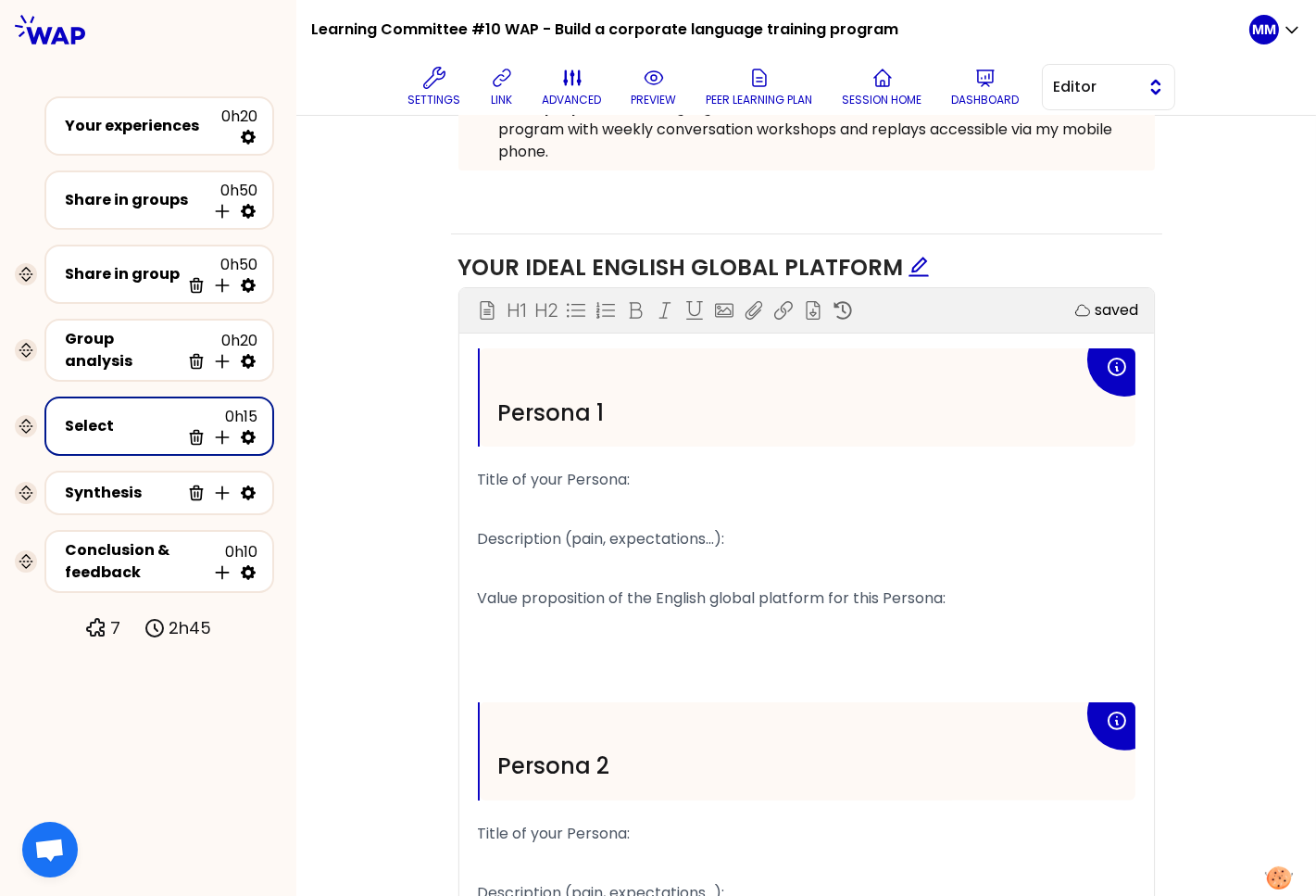
click at [1134, 93] on span "Editor" at bounding box center [1095, 87] width 83 height 22
click at [1120, 164] on span "Facilitator" at bounding box center [1120, 162] width 80 height 22
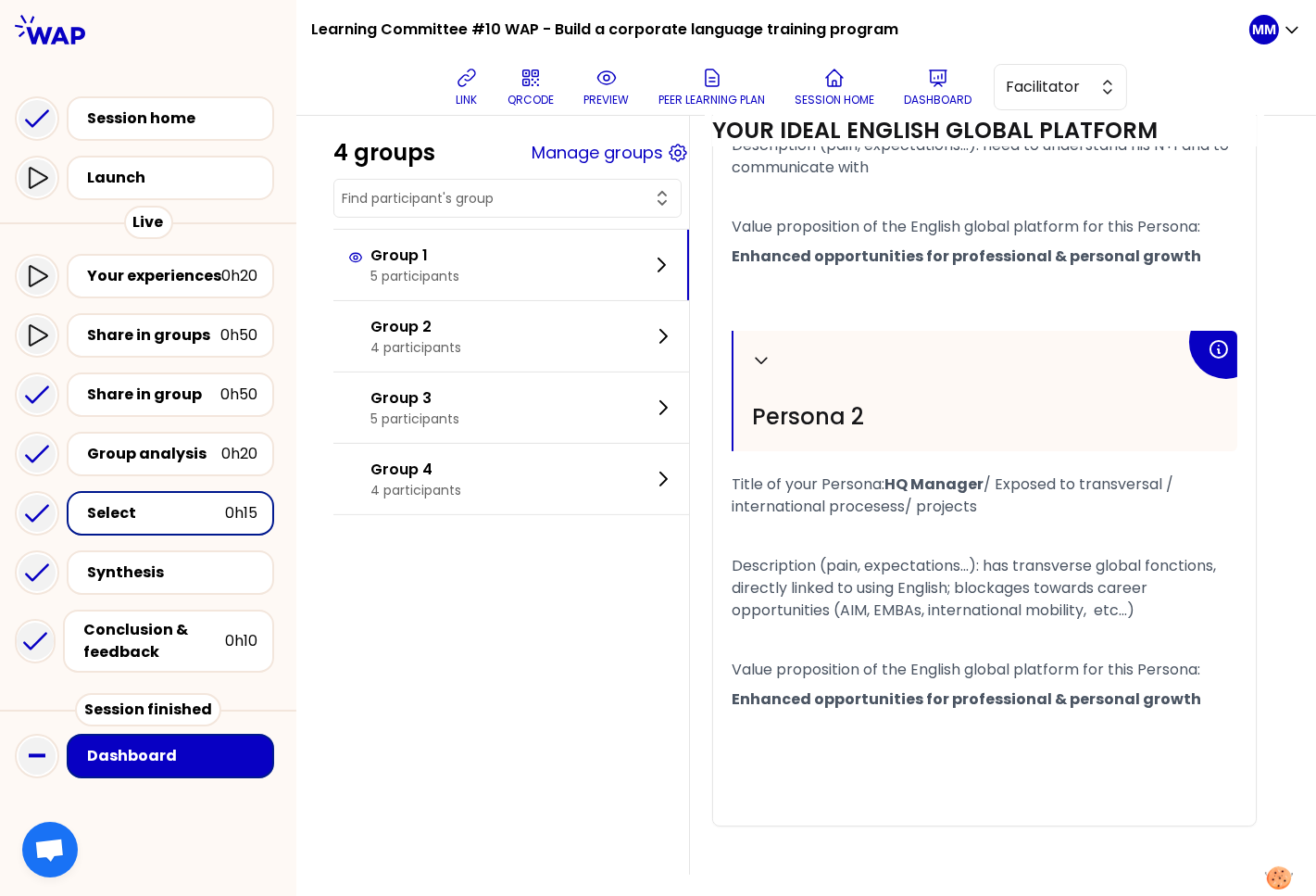
scroll to position [935, 0]
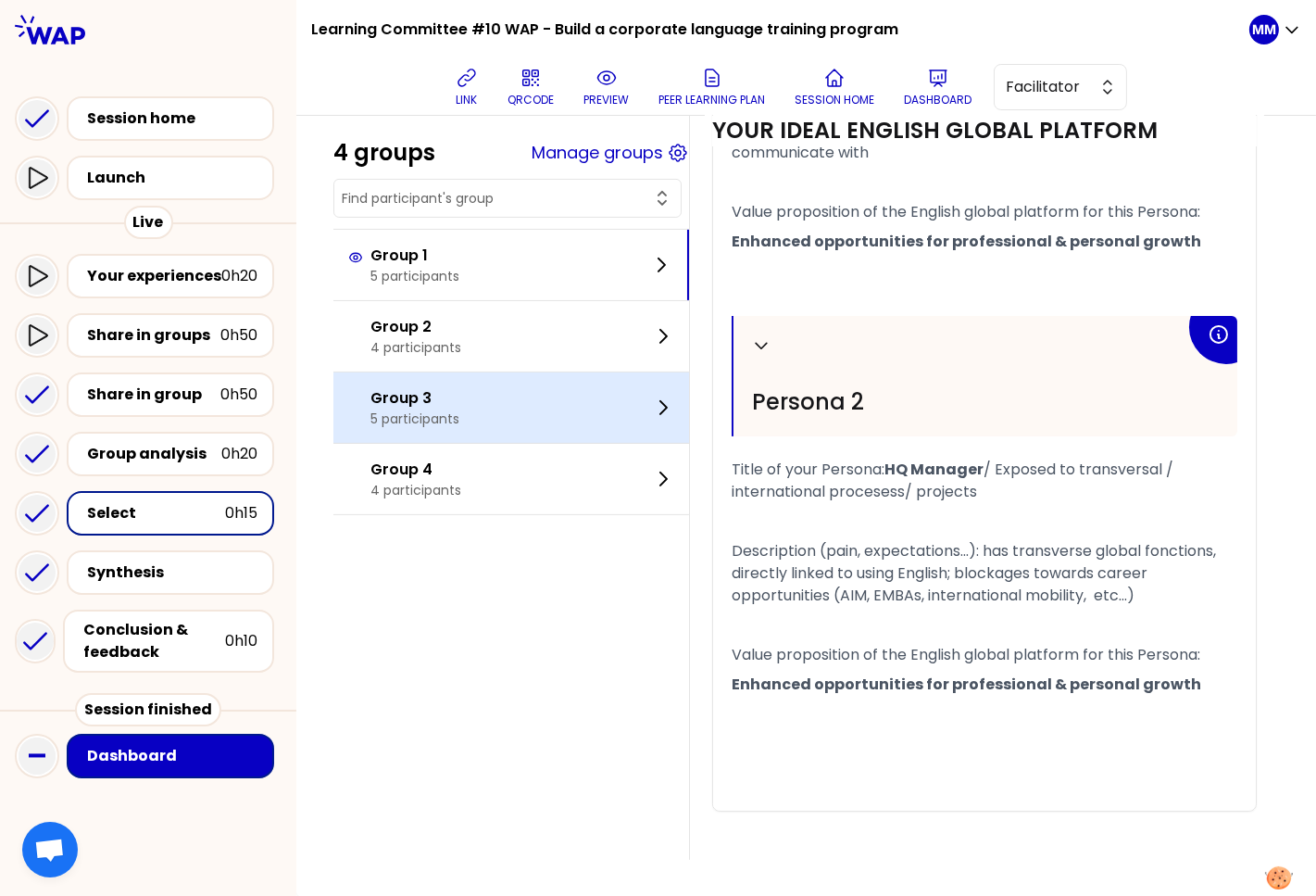
drag, startPoint x: 426, startPoint y: 335, endPoint x: 687, endPoint y: 402, distance: 269.5
click at [426, 335] on p "Group 2" at bounding box center [415, 326] width 91 height 22
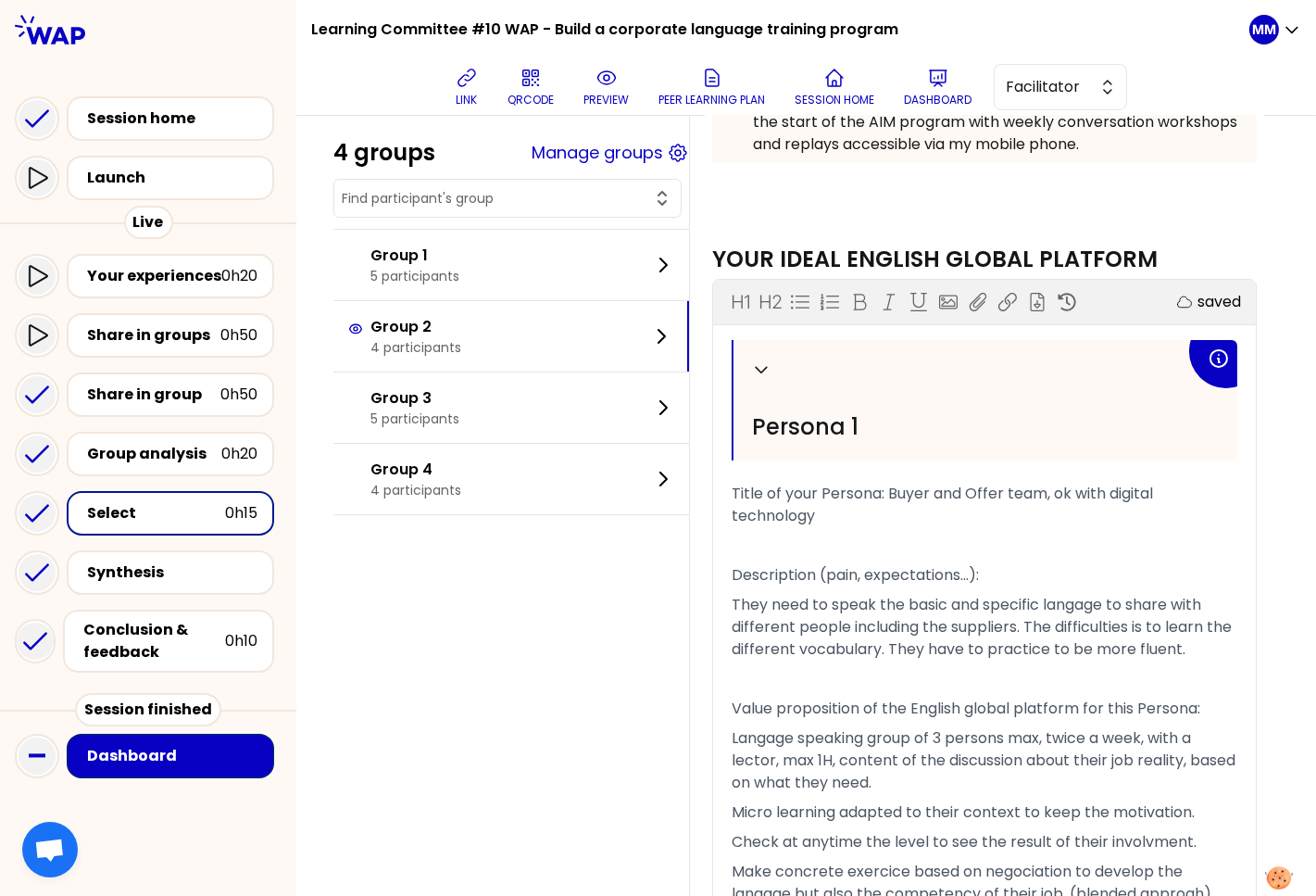
scroll to position [470, 0]
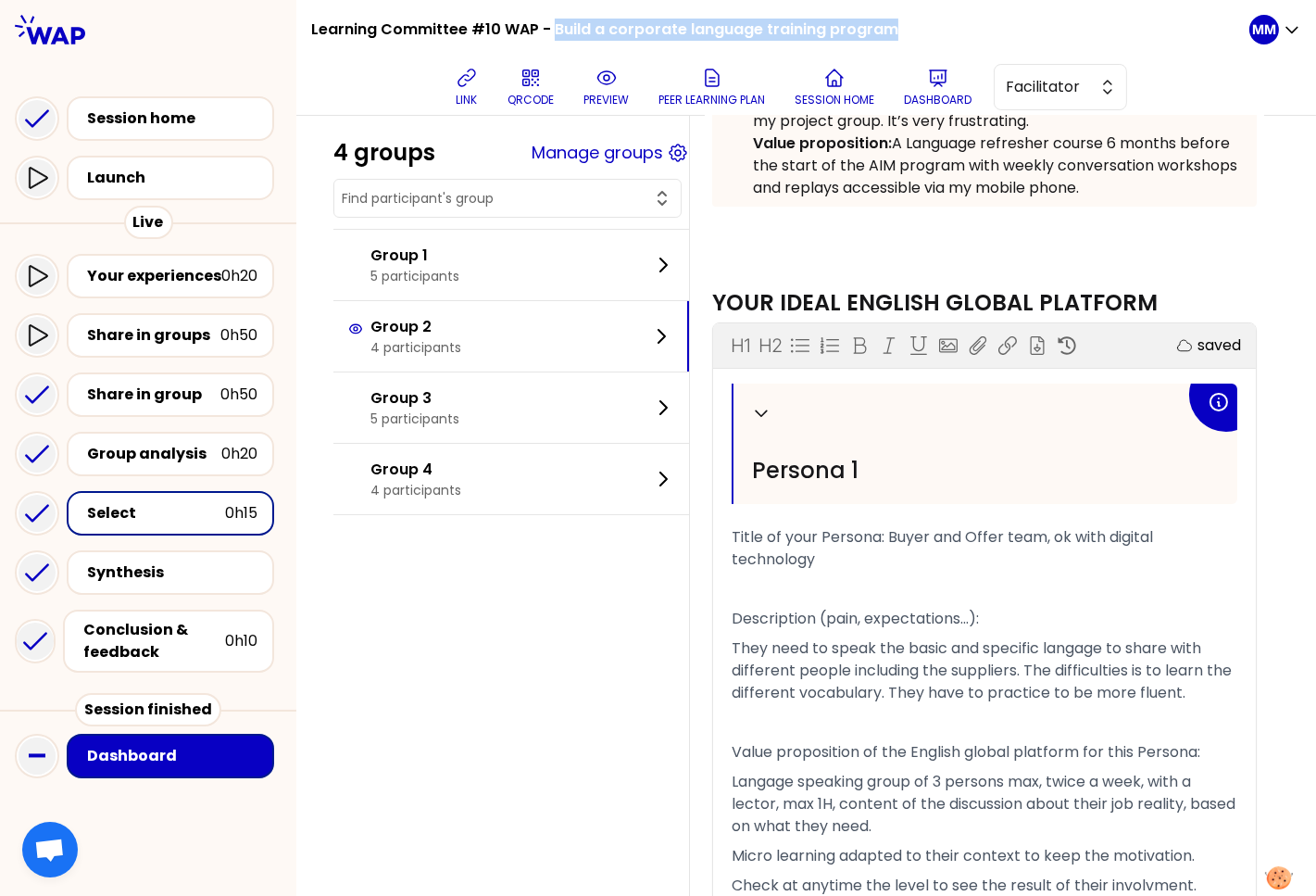
drag, startPoint x: 550, startPoint y: 25, endPoint x: 903, endPoint y: 31, distance: 353.1
click at [903, 31] on div "Learning Committee #10 WAP - Build a corporate language training program link Q…" at bounding box center [781, 58] width 938 height 115
click at [458, 83] on icon at bounding box center [466, 77] width 22 height 22
